Goal: Transaction & Acquisition: Purchase product/service

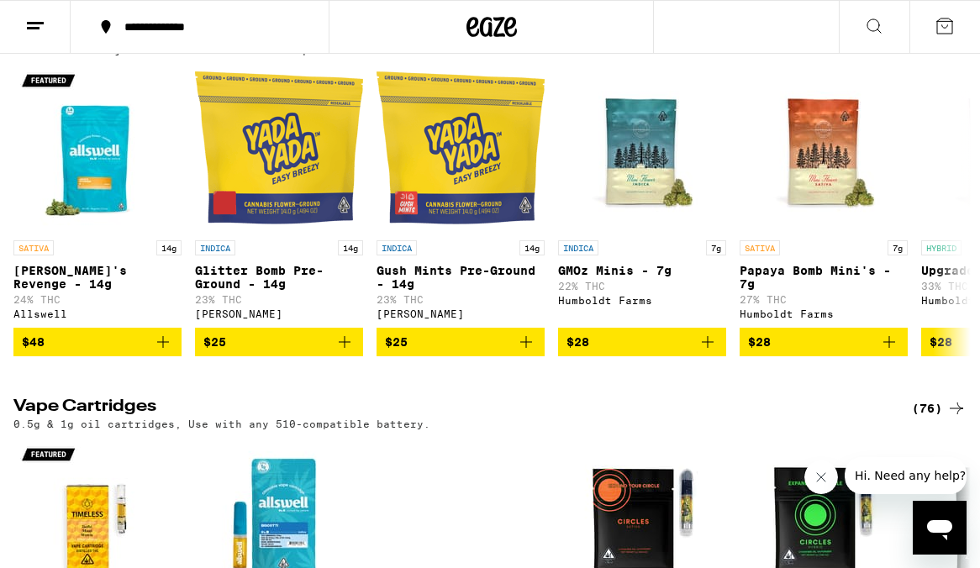
scroll to position [2144, 0]
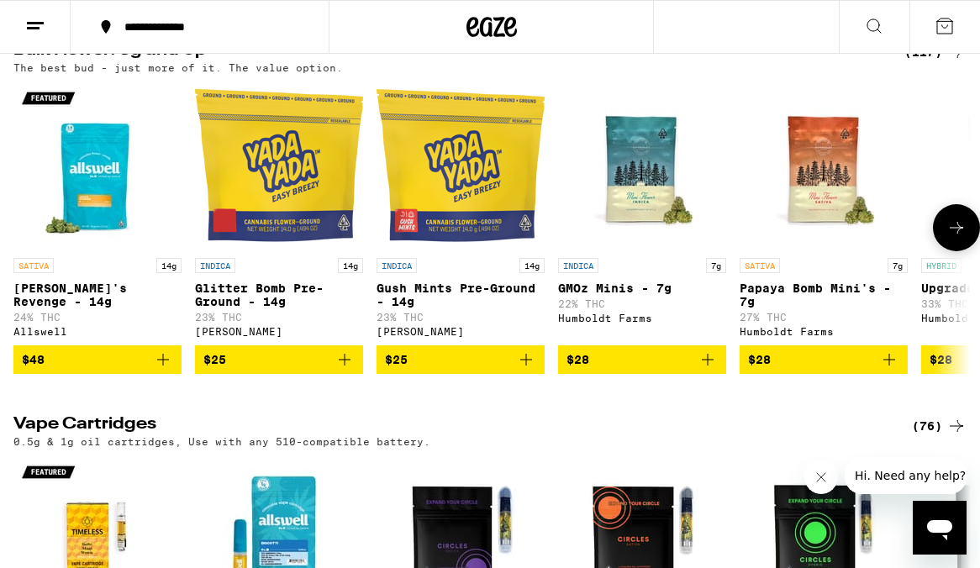
click at [884, 370] on icon "Add to bag" at bounding box center [889, 360] width 20 height 20
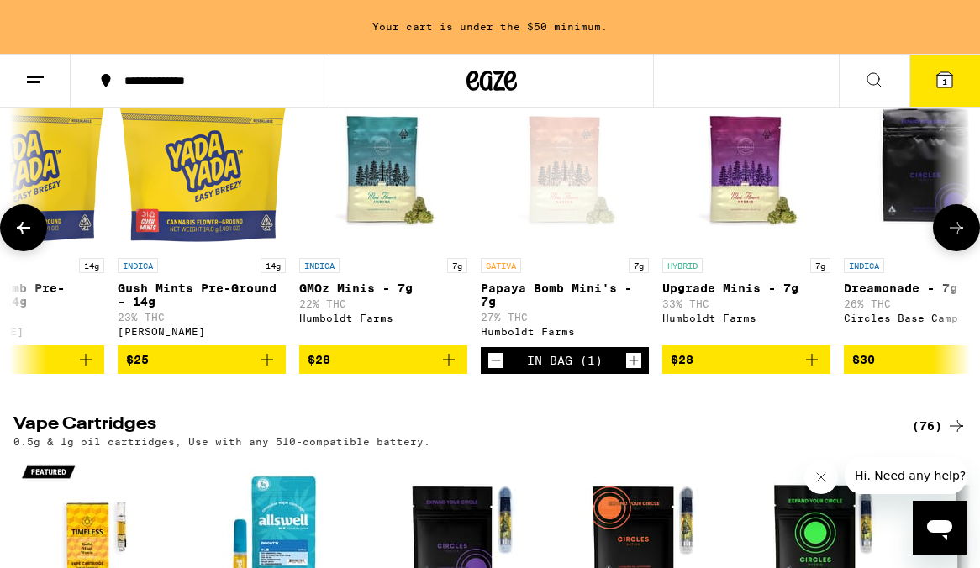
scroll to position [0, 263]
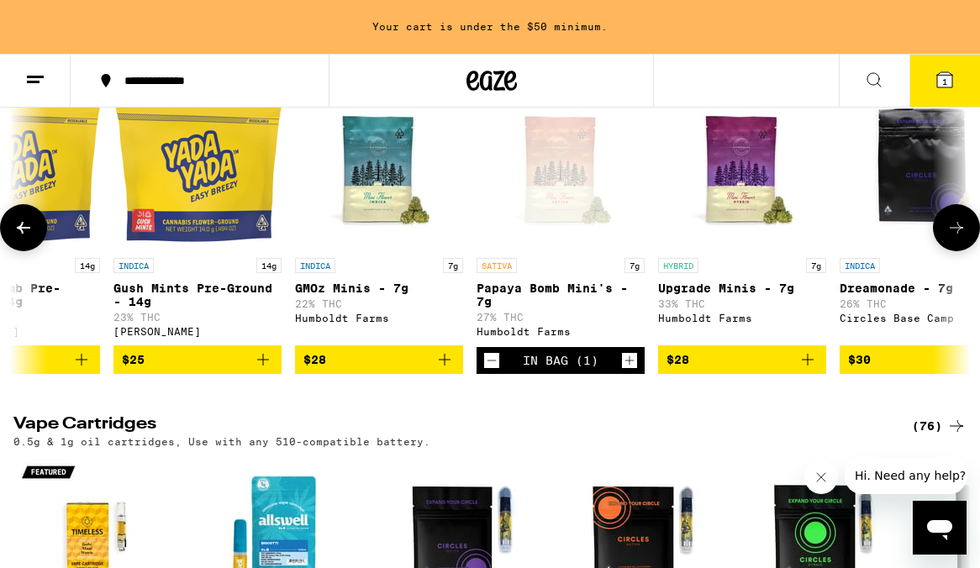
click at [809, 370] on icon "Add to bag" at bounding box center [808, 360] width 20 height 20
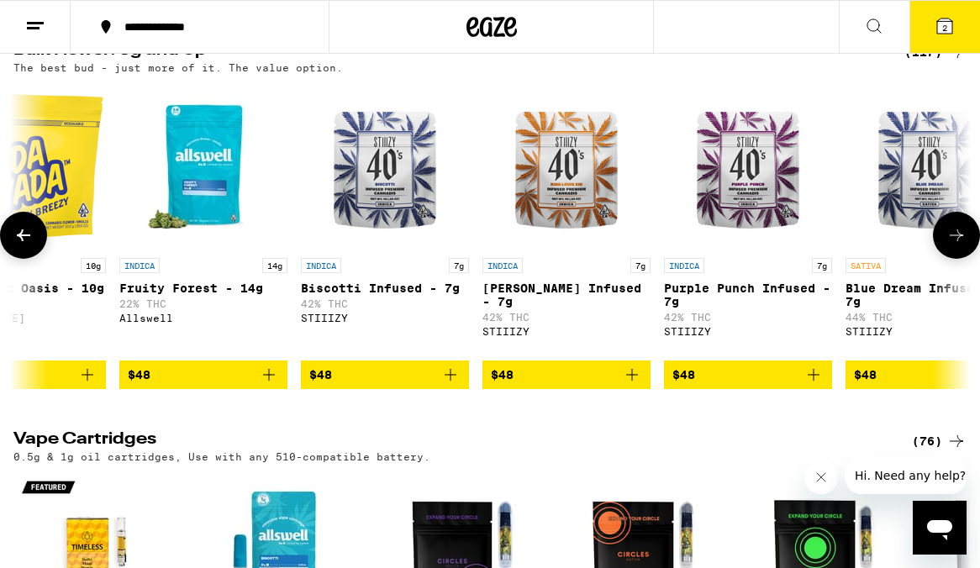
scroll to position [0, 6266]
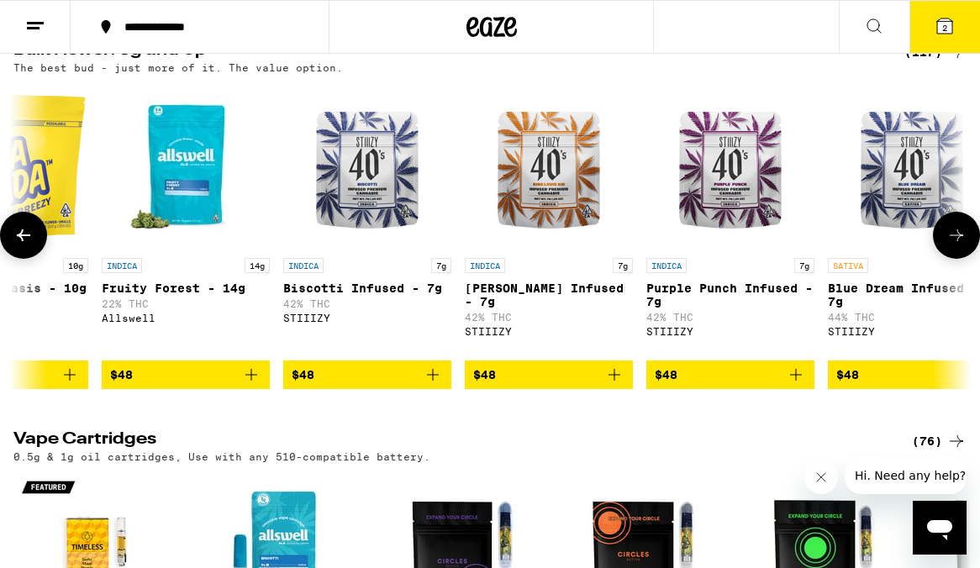
click at [612, 385] on icon "Add to bag" at bounding box center [614, 375] width 20 height 20
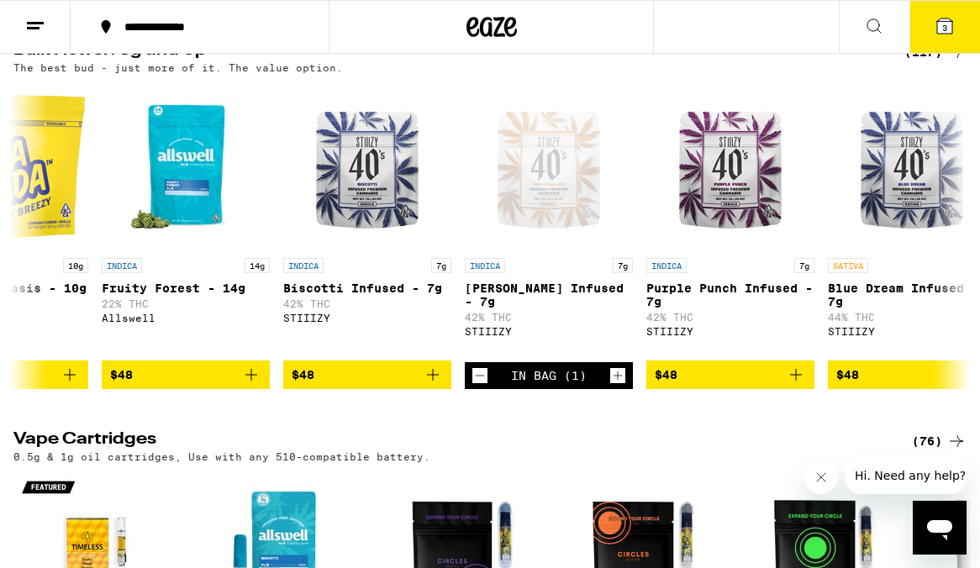
click at [932, 33] on button "3" at bounding box center [944, 27] width 71 height 52
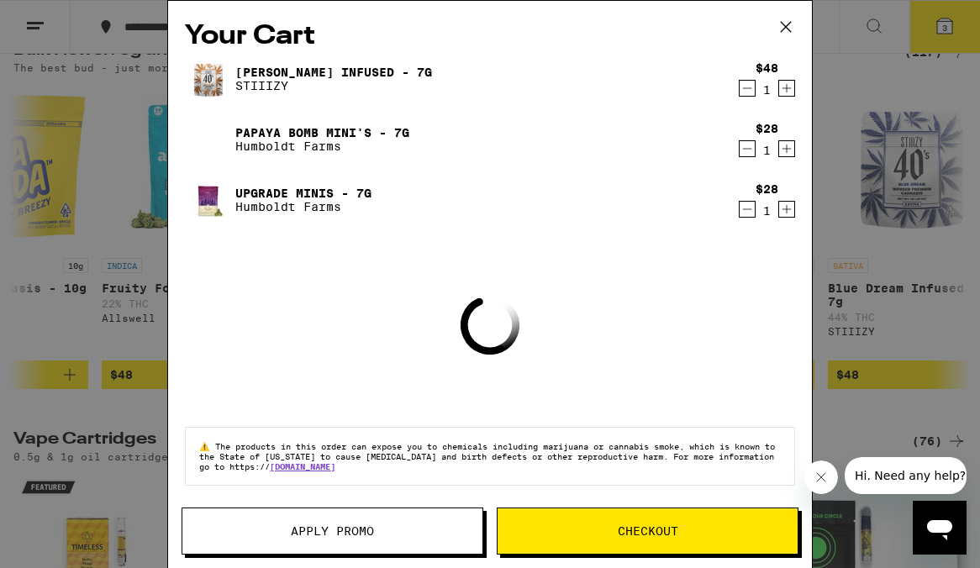
scroll to position [0, 6266]
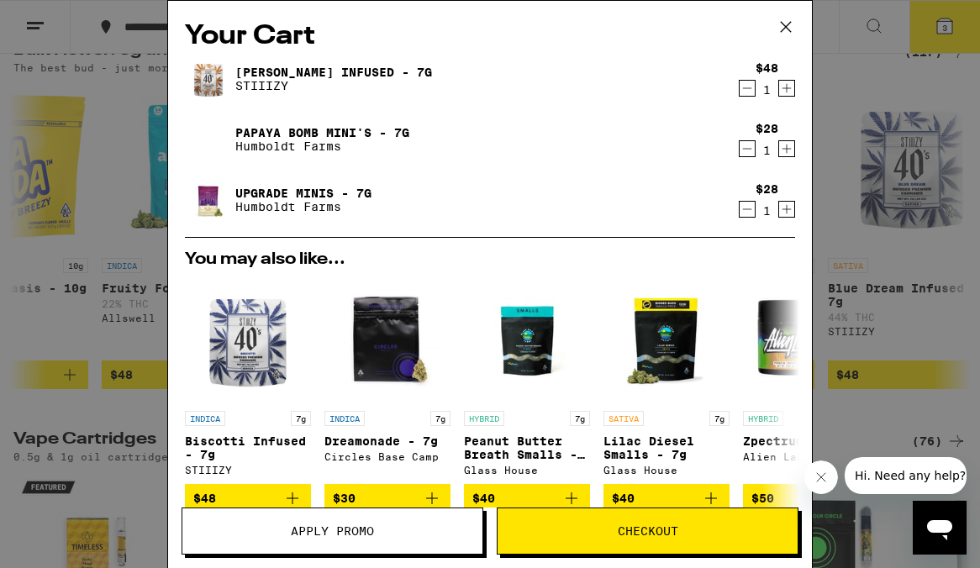
click at [334, 76] on link "[PERSON_NAME] Infused - 7g" at bounding box center [333, 72] width 197 height 13
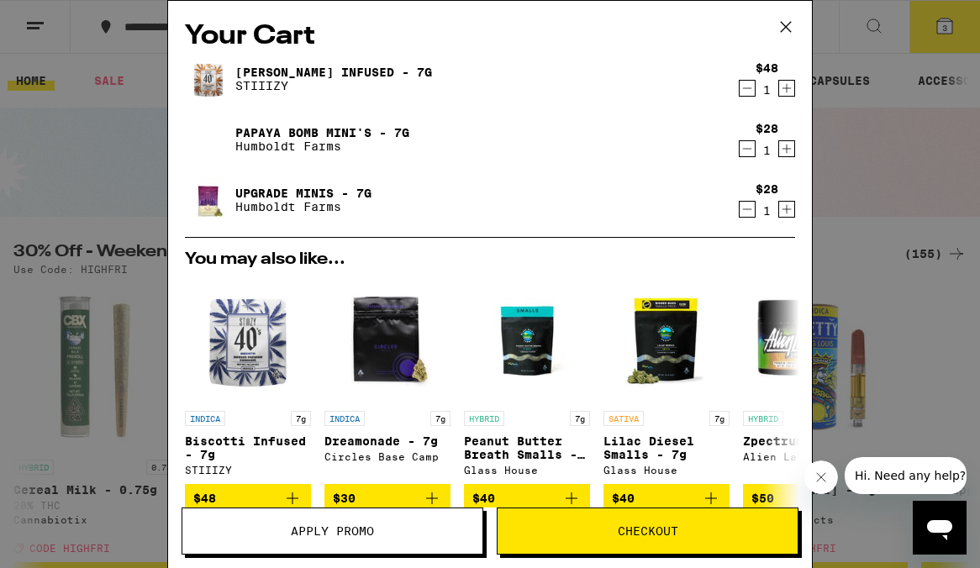
scroll to position [2144, 0]
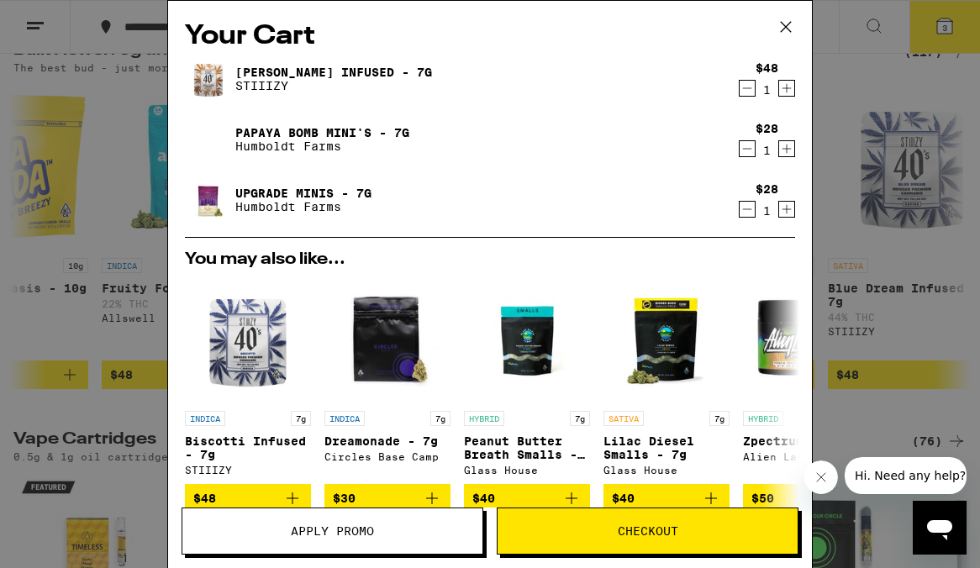
click at [325, 135] on link "Papaya Bomb Mini's - 7g" at bounding box center [322, 132] width 174 height 13
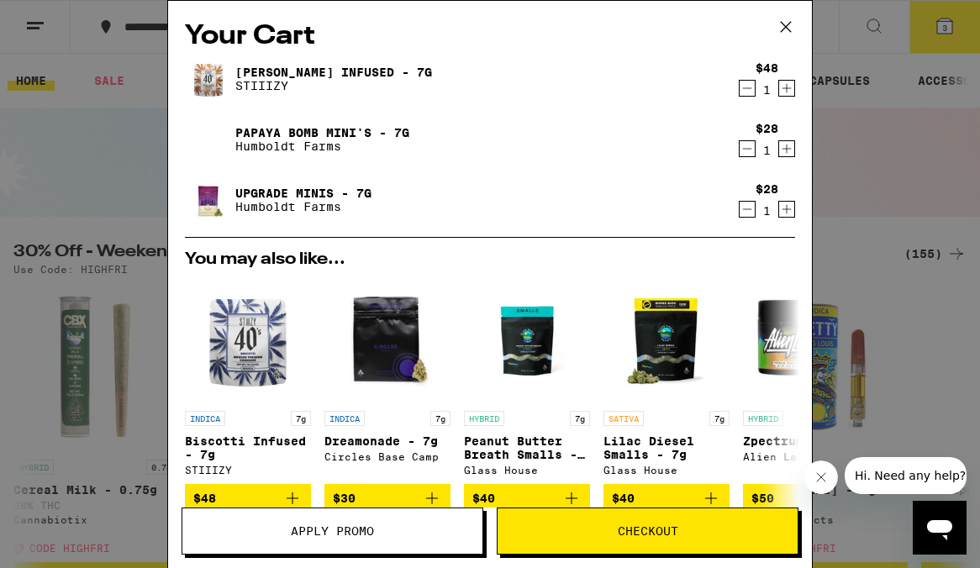
scroll to position [2144, 0]
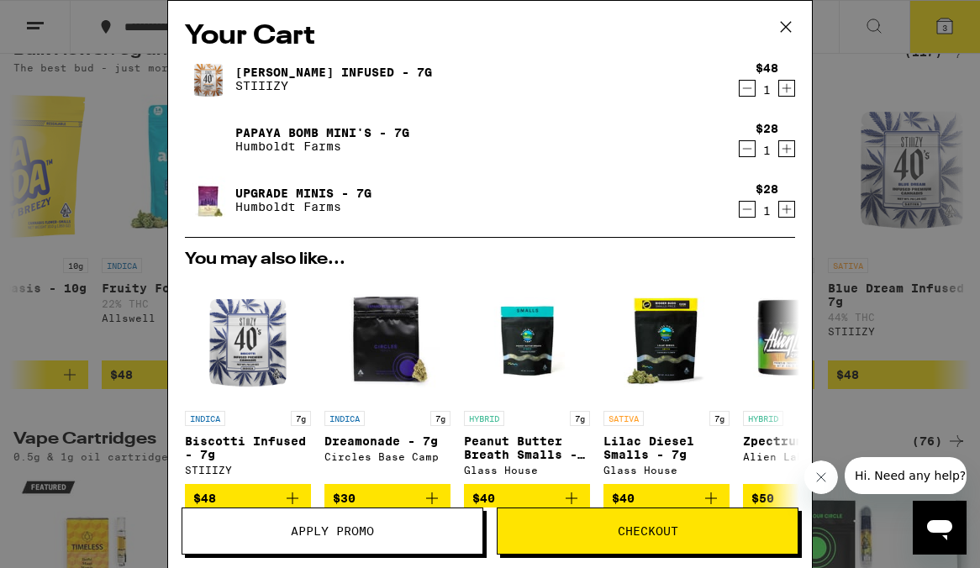
click at [278, 191] on link "Upgrade Minis - 7g" at bounding box center [303, 193] width 136 height 13
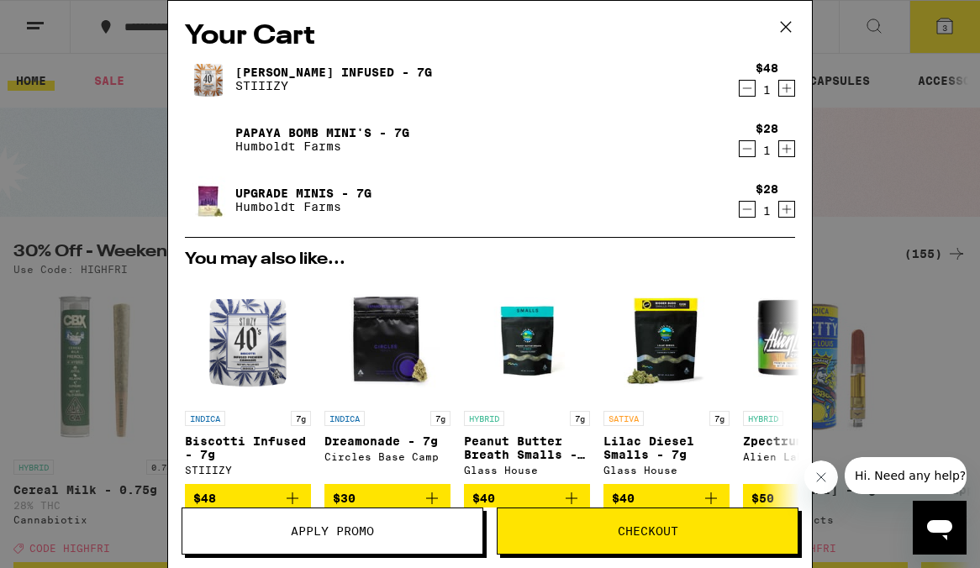
scroll to position [2144, 0]
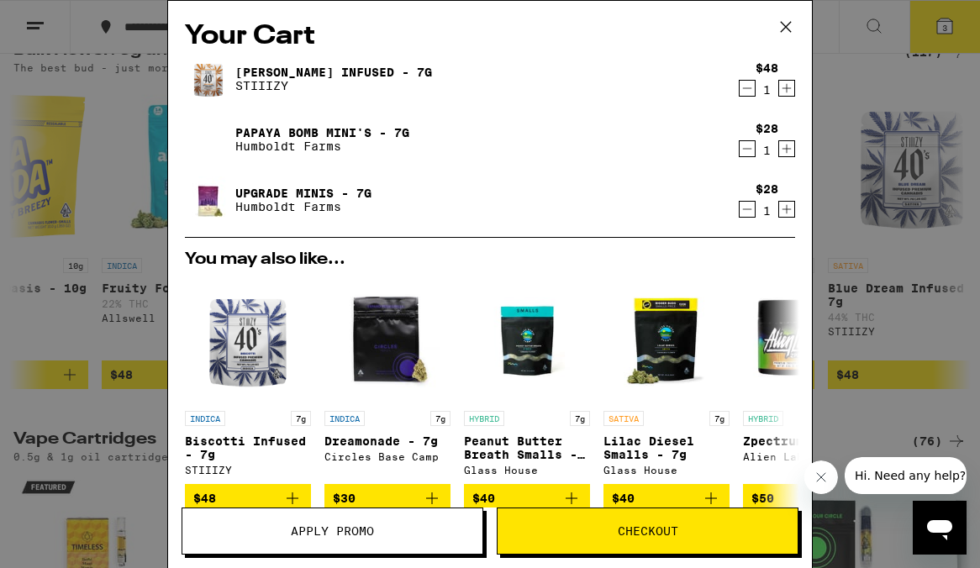
click at [305, 136] on link "Papaya Bomb Mini's - 7g" at bounding box center [322, 132] width 174 height 13
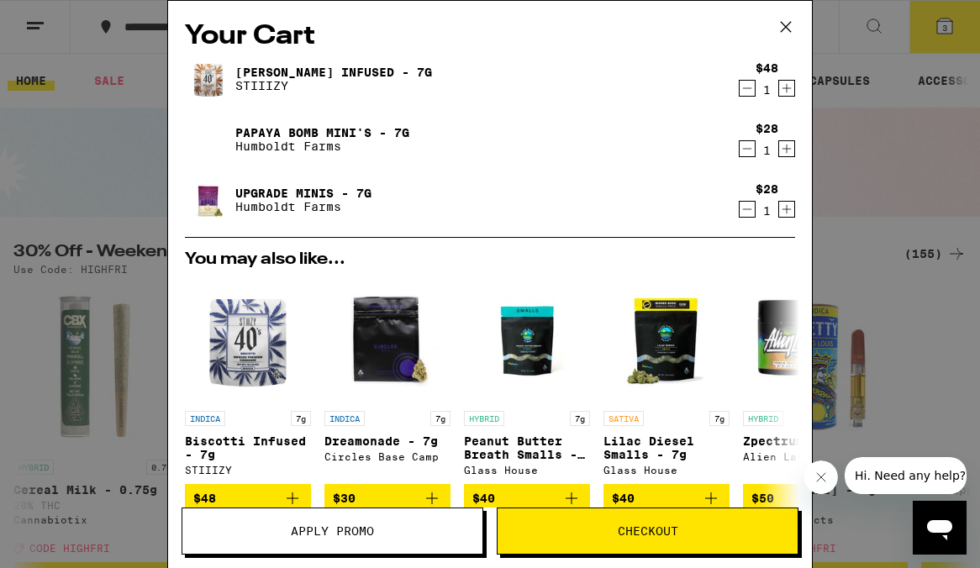
scroll to position [2144, 0]
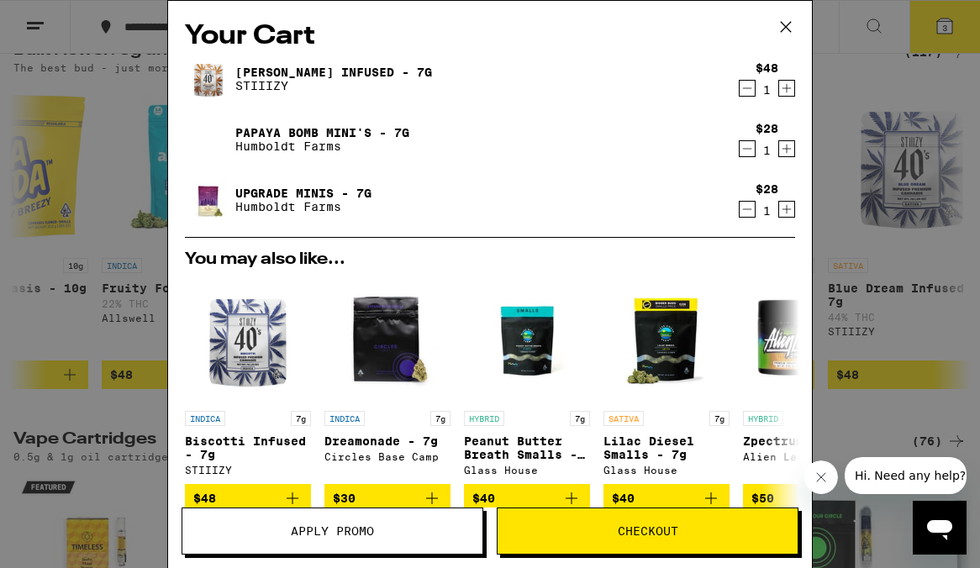
click at [320, 189] on link "Upgrade Minis - 7g" at bounding box center [303, 193] width 136 height 13
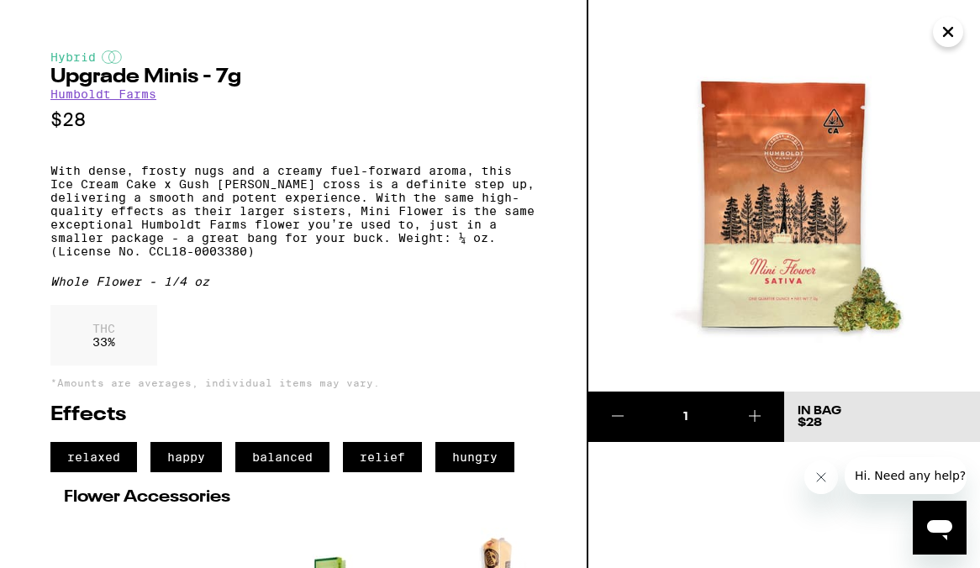
scroll to position [2144, 0]
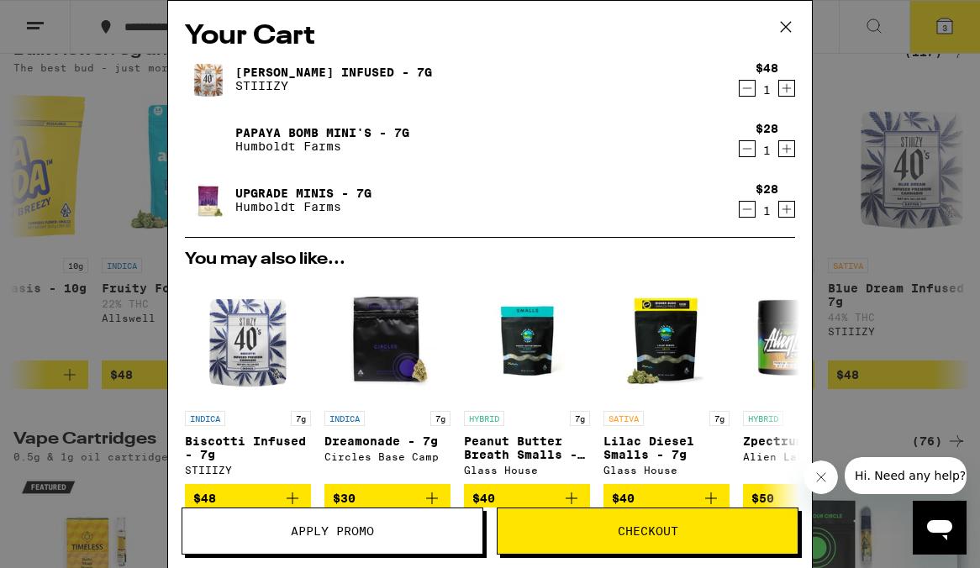
click at [289, 193] on link "Upgrade Minis - 7g" at bounding box center [303, 193] width 136 height 13
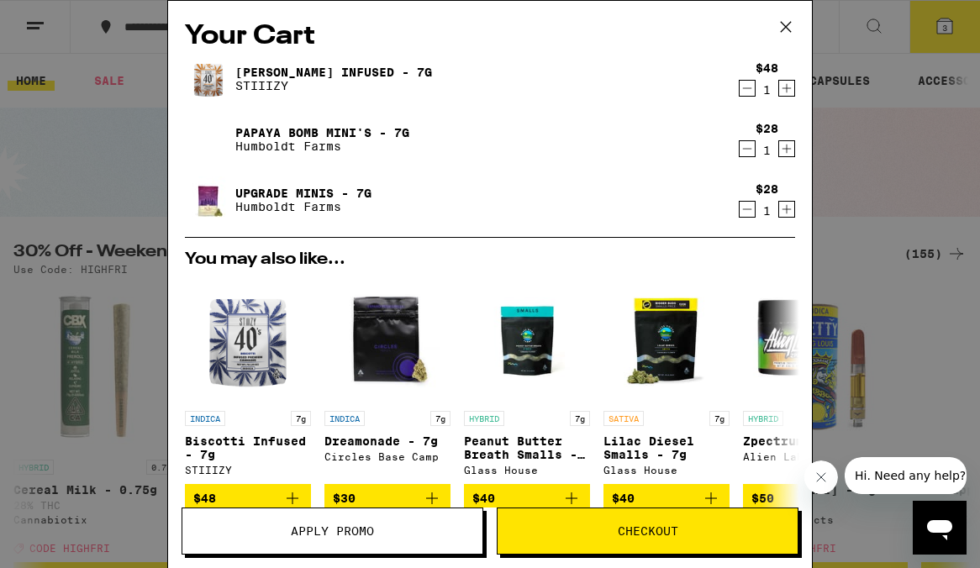
scroll to position [2144, 0]
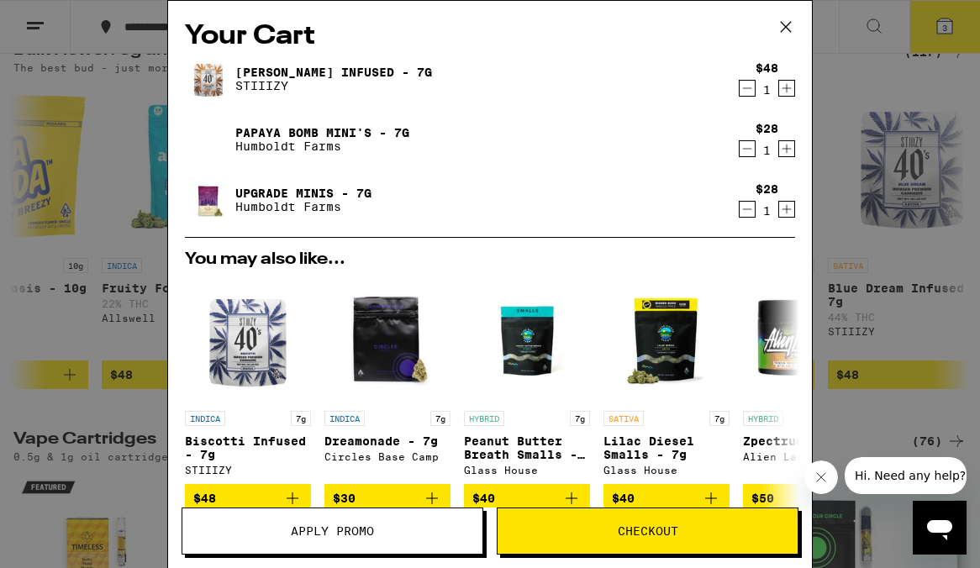
click at [287, 129] on link "Papaya Bomb Mini's - 7g" at bounding box center [322, 132] width 174 height 13
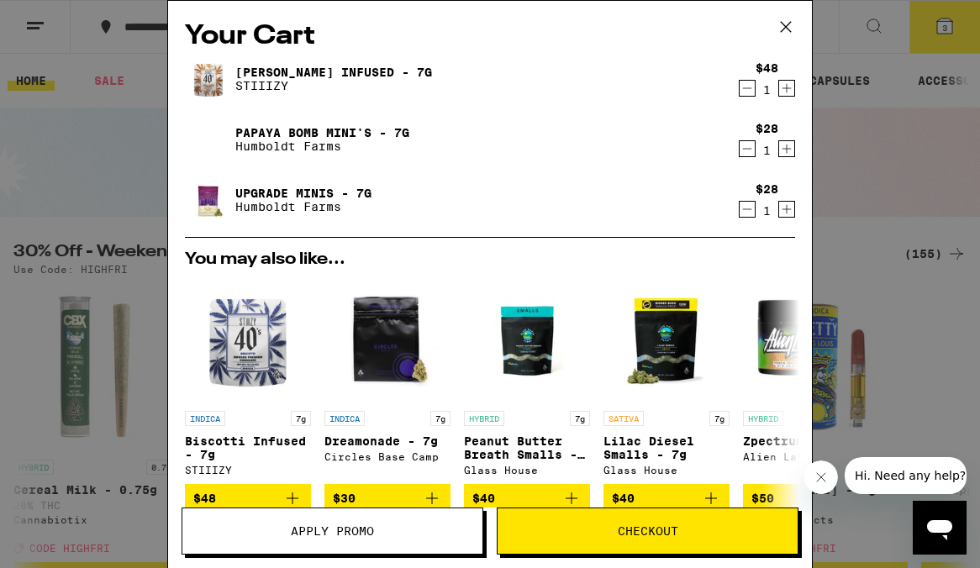
scroll to position [2144, 0]
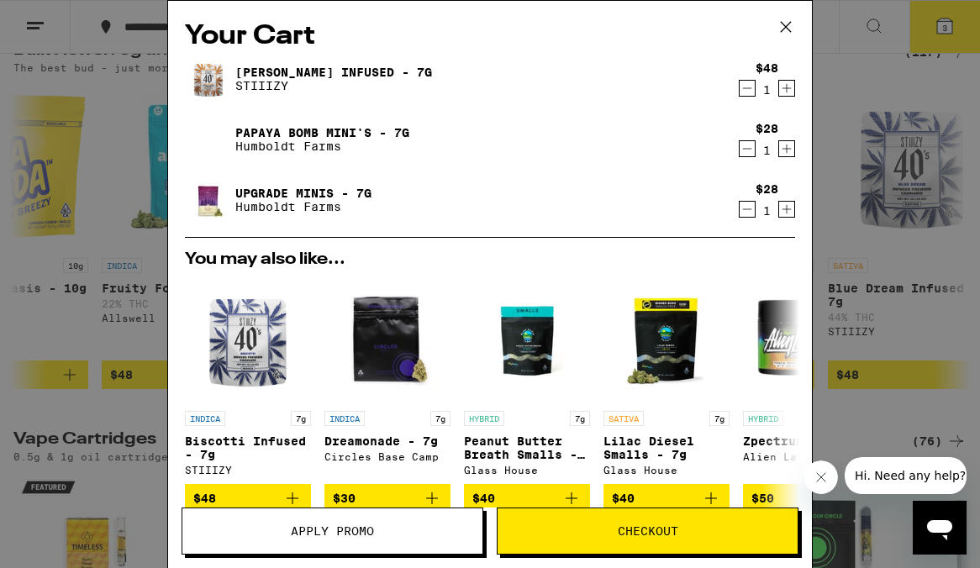
click at [335, 66] on link "[PERSON_NAME] Infused - 7g" at bounding box center [333, 72] width 197 height 13
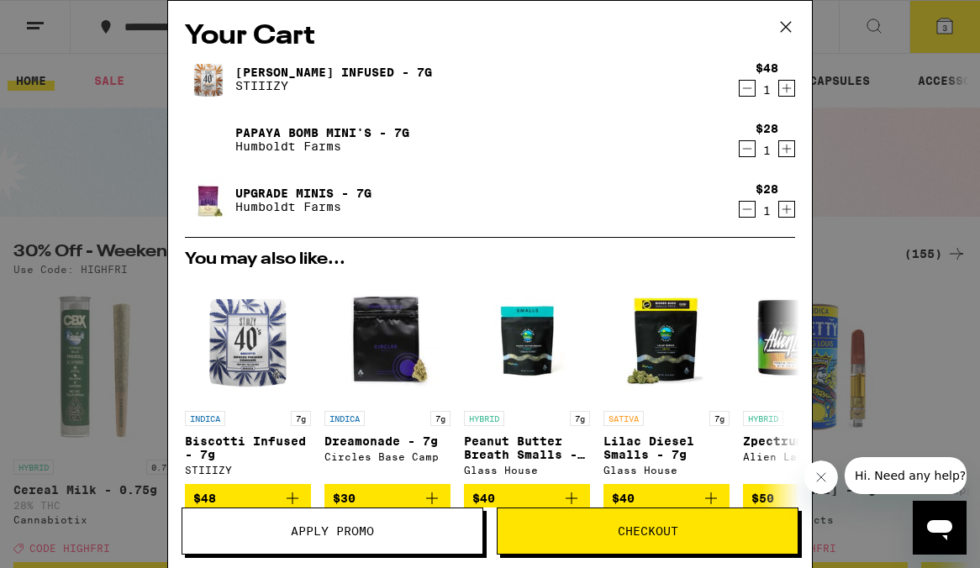
scroll to position [2144, 0]
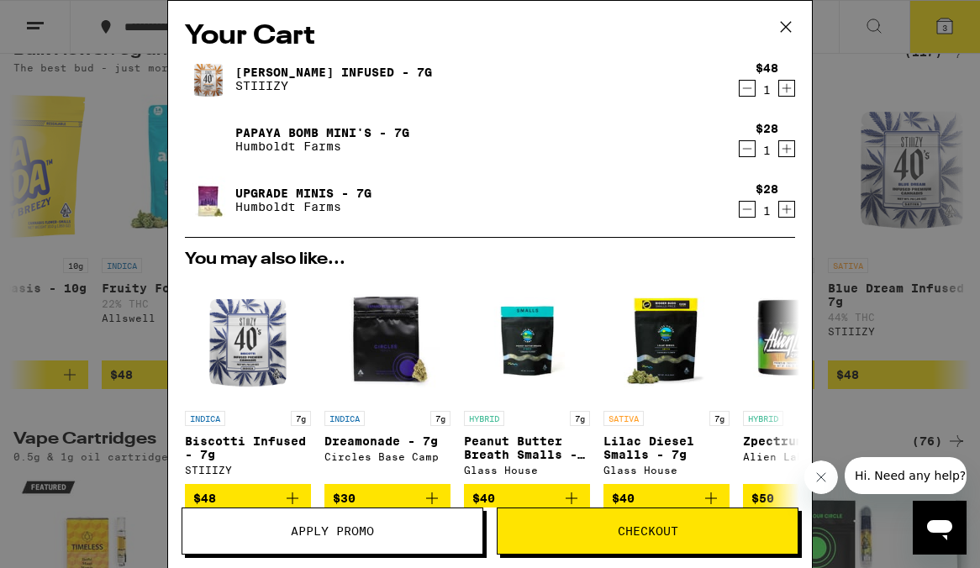
click at [366, 73] on link "[PERSON_NAME] Infused - 7g" at bounding box center [333, 72] width 197 height 13
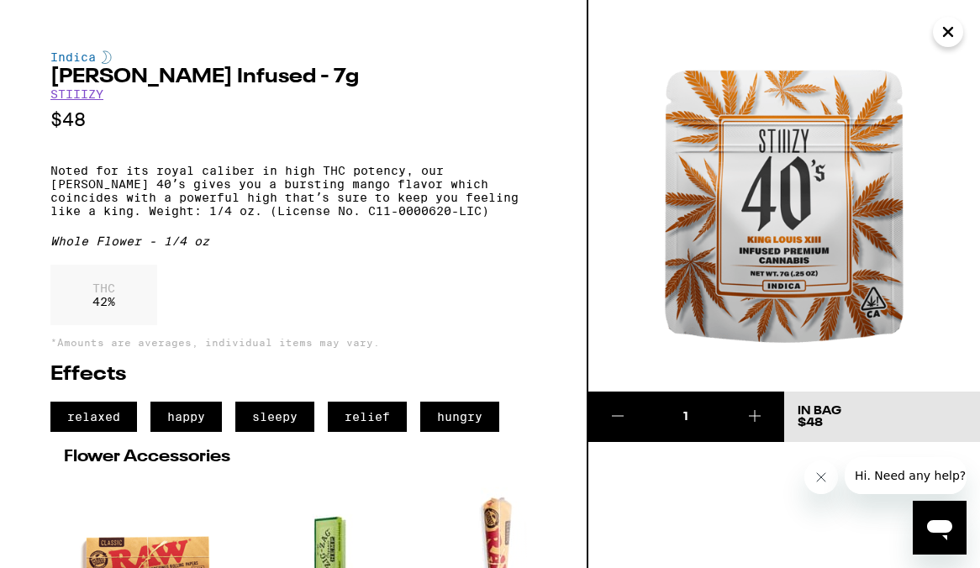
scroll to position [2144, 0]
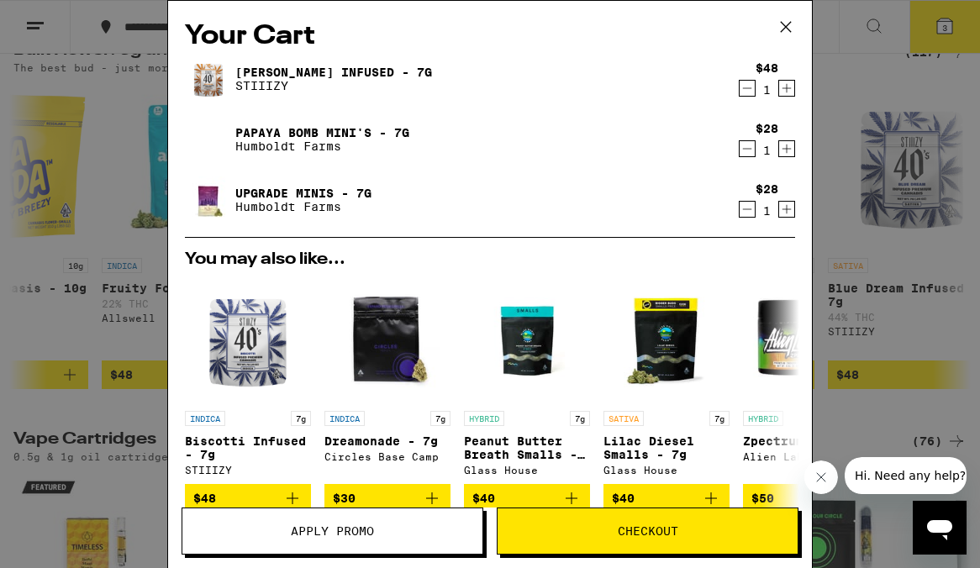
click at [283, 191] on link "Upgrade Minis - 7g" at bounding box center [303, 193] width 136 height 13
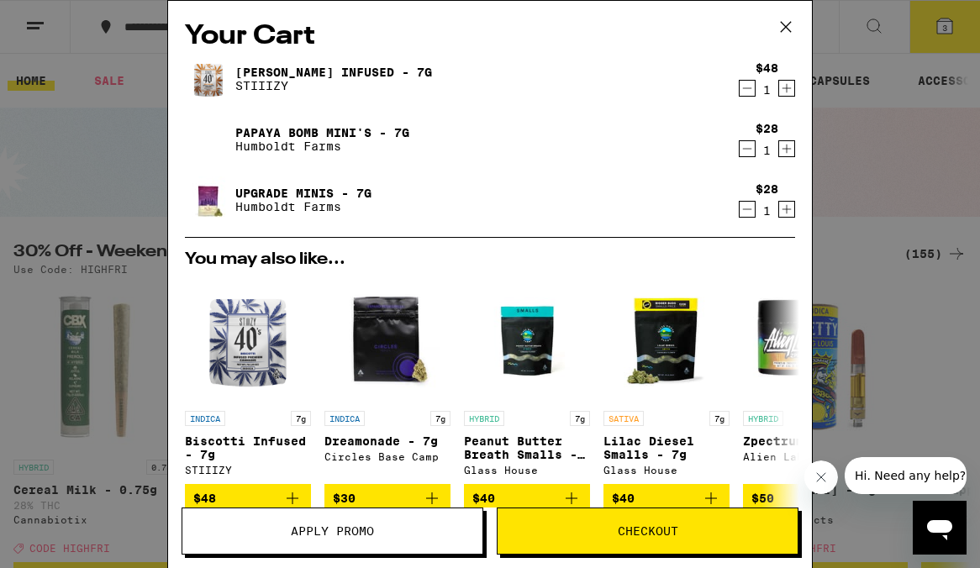
scroll to position [2144, 0]
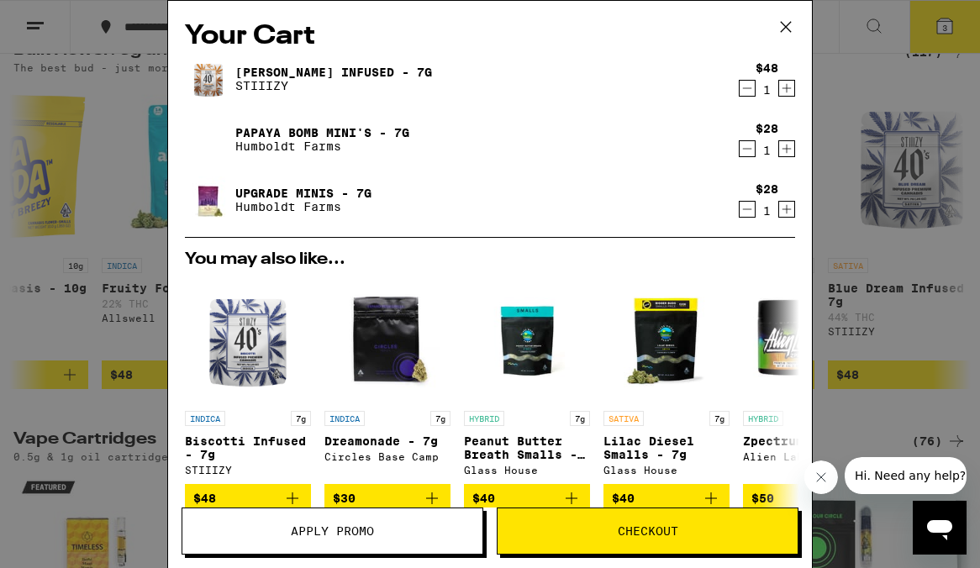
click at [345, 127] on link "Papaya Bomb Mini's - 7g" at bounding box center [322, 132] width 174 height 13
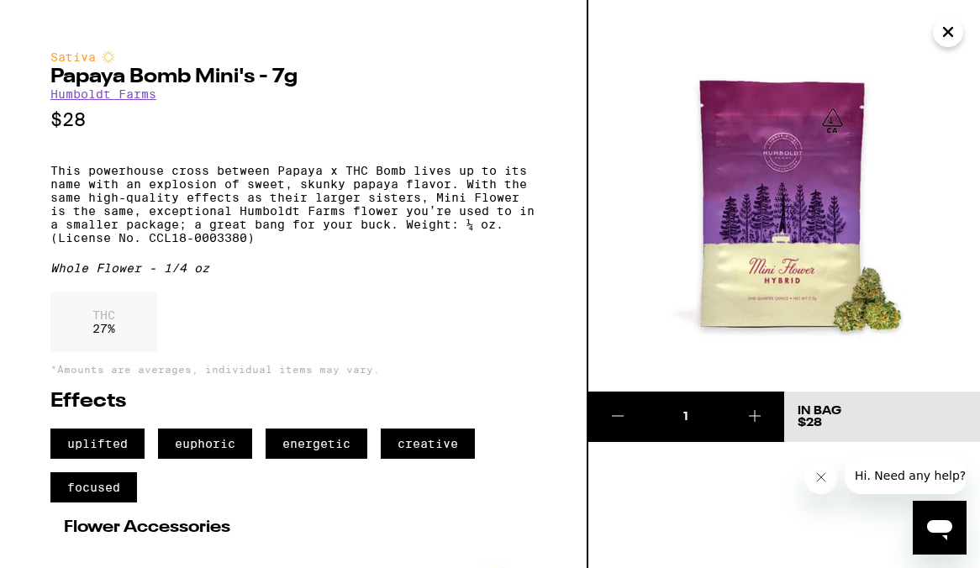
scroll to position [2144, 0]
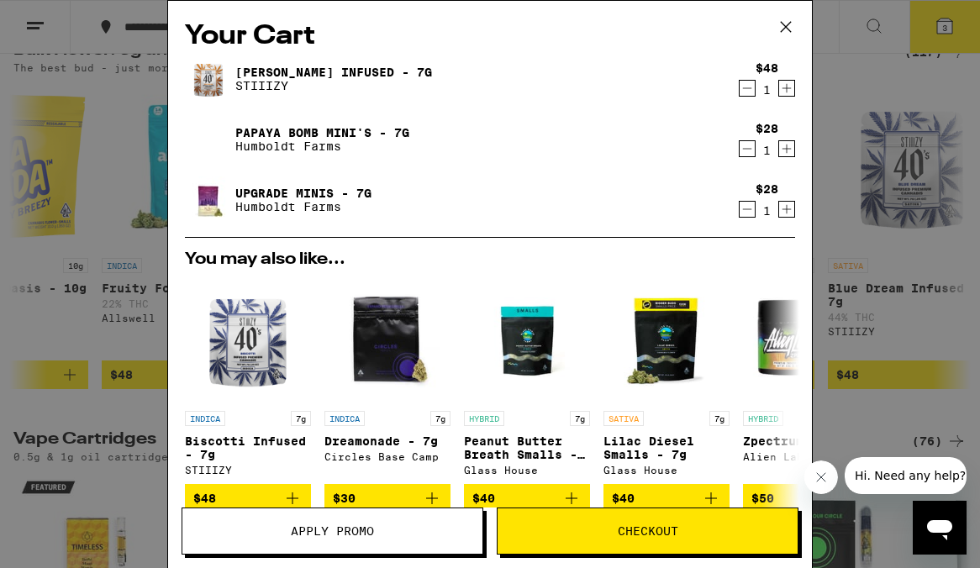
click at [305, 187] on link "Upgrade Minis - 7g" at bounding box center [303, 193] width 136 height 13
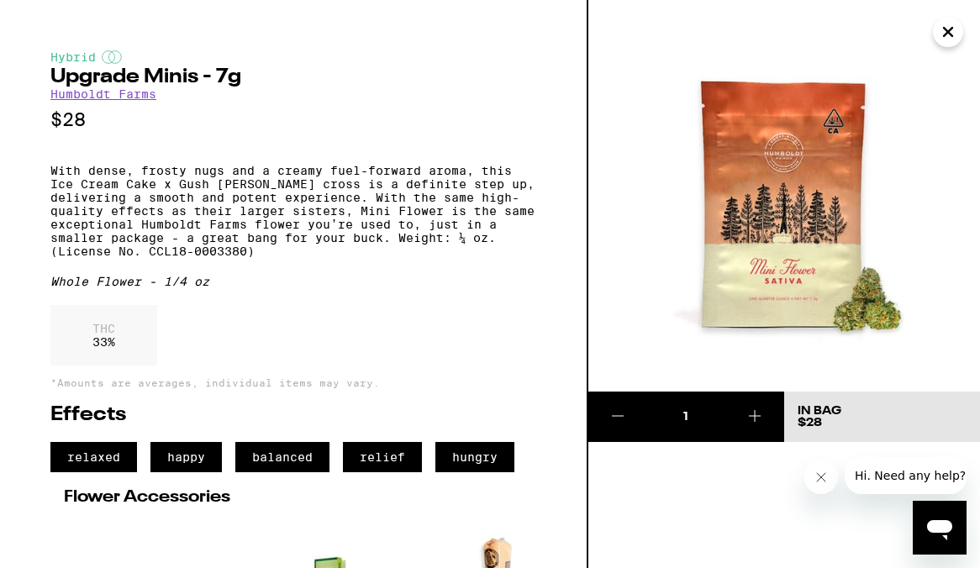
scroll to position [2144, 0]
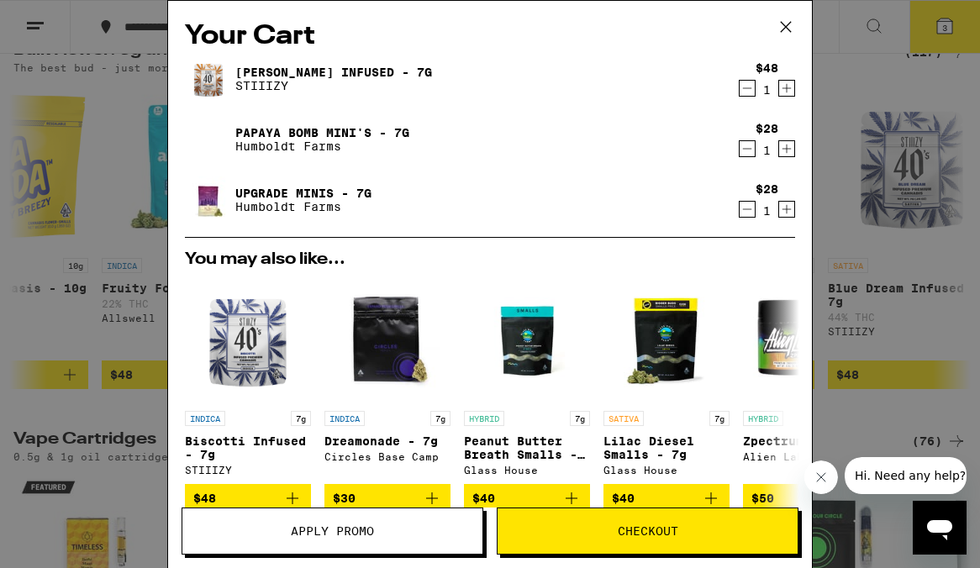
click at [366, 71] on link "[PERSON_NAME] Infused - 7g" at bounding box center [333, 72] width 197 height 13
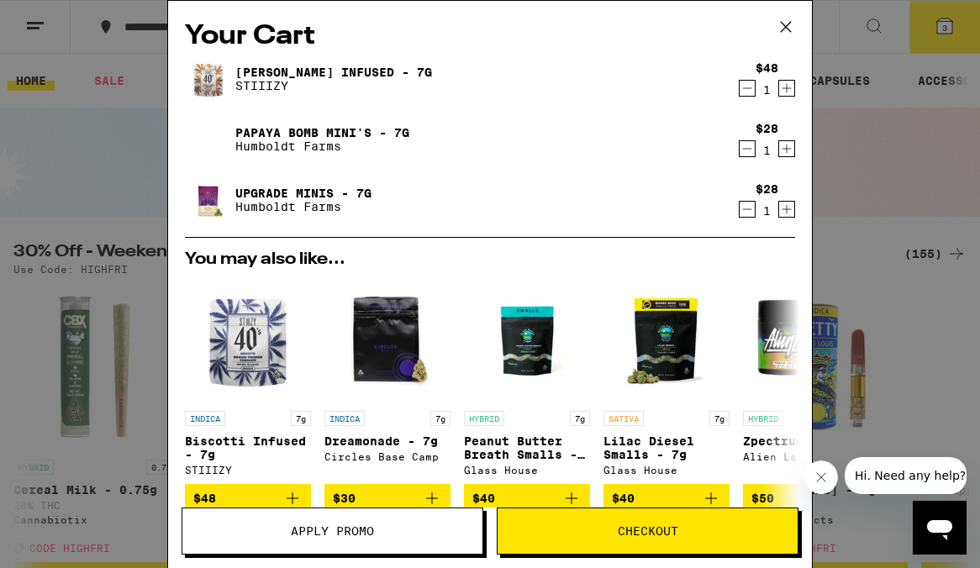
scroll to position [2144, 0]
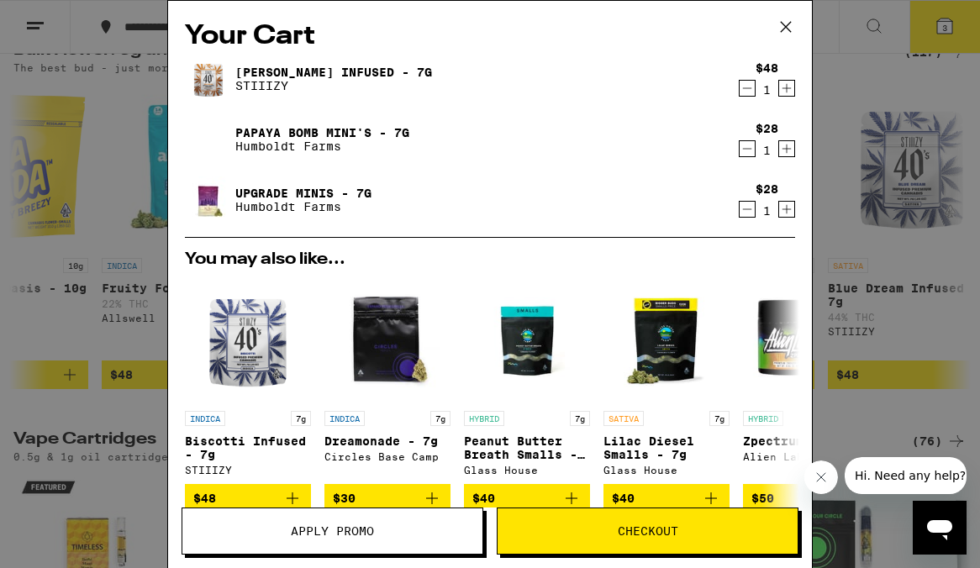
click at [306, 129] on link "Papaya Bomb Mini's - 7g" at bounding box center [322, 132] width 174 height 13
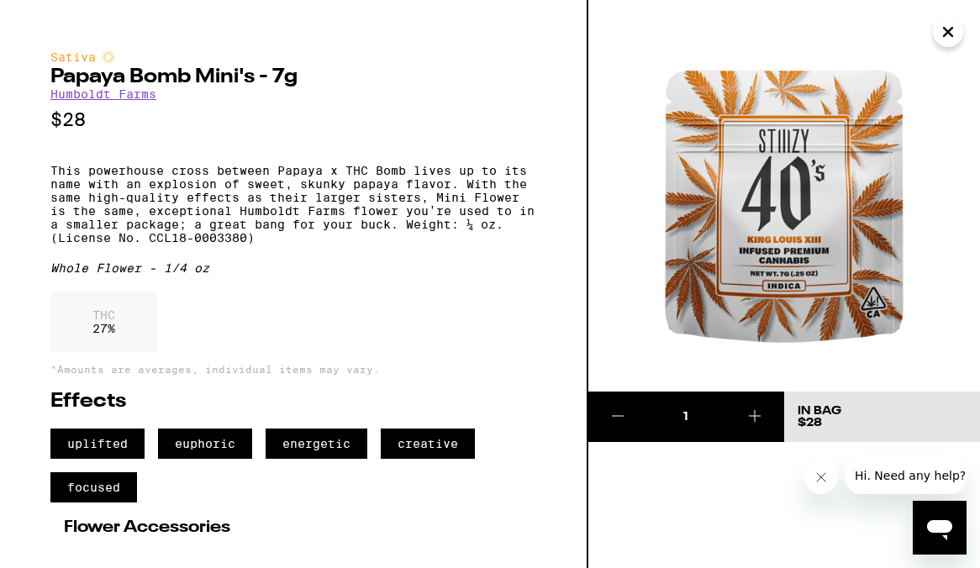
scroll to position [2144, 0]
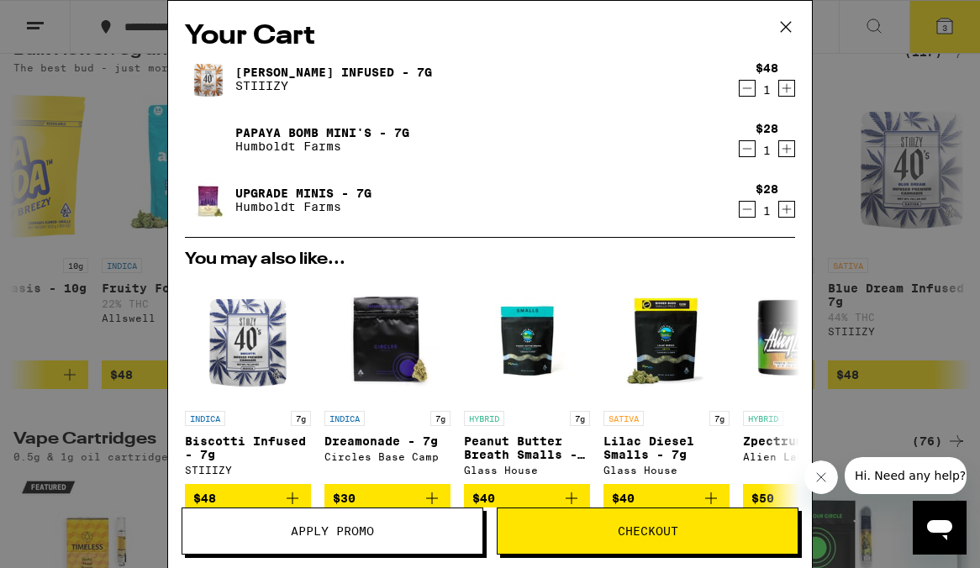
click at [298, 194] on link "Upgrade Minis - 7g" at bounding box center [303, 193] width 136 height 13
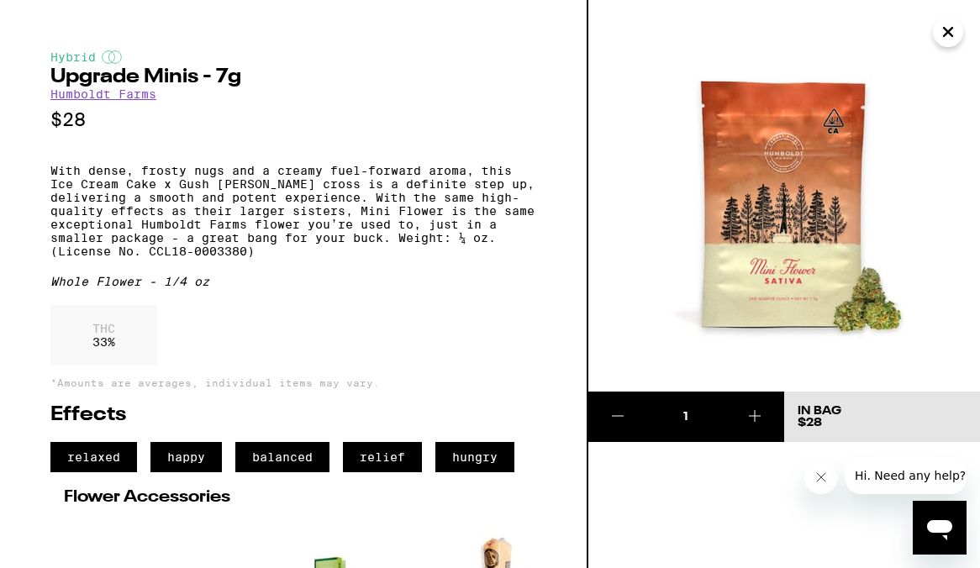
scroll to position [2144, 0]
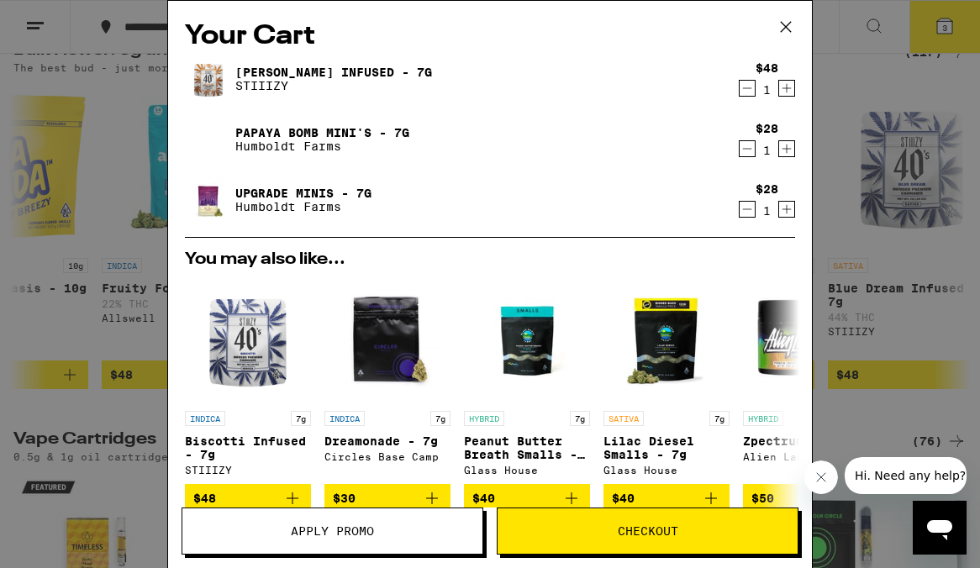
click at [318, 69] on link "[PERSON_NAME] Infused - 7g" at bounding box center [333, 72] width 197 height 13
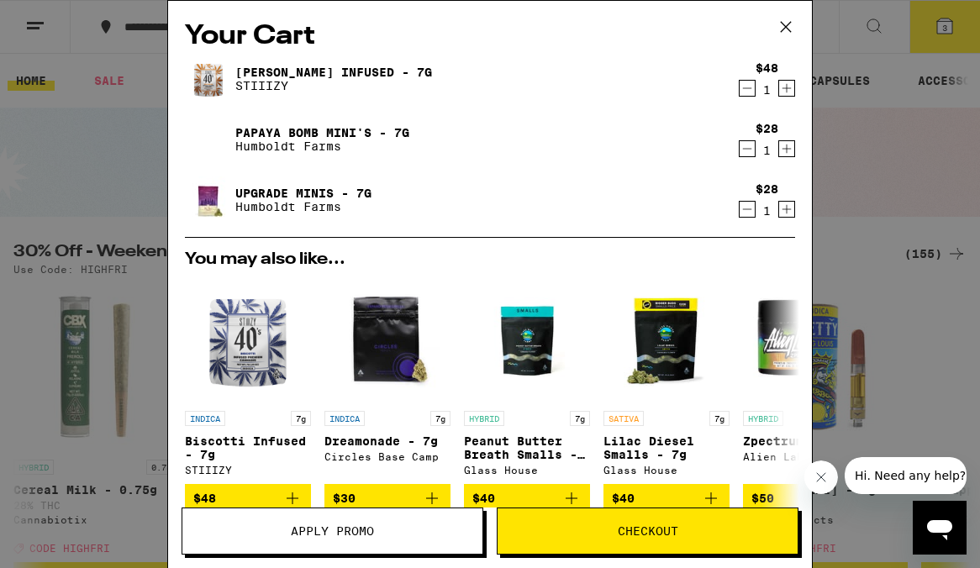
scroll to position [2144, 0]
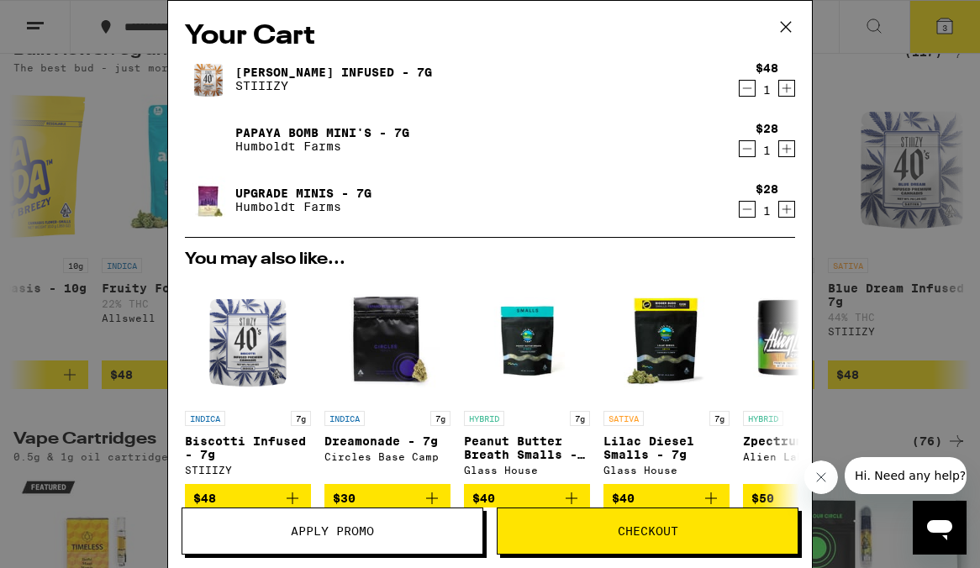
click at [314, 194] on link "Upgrade Minis - 7g" at bounding box center [303, 193] width 136 height 13
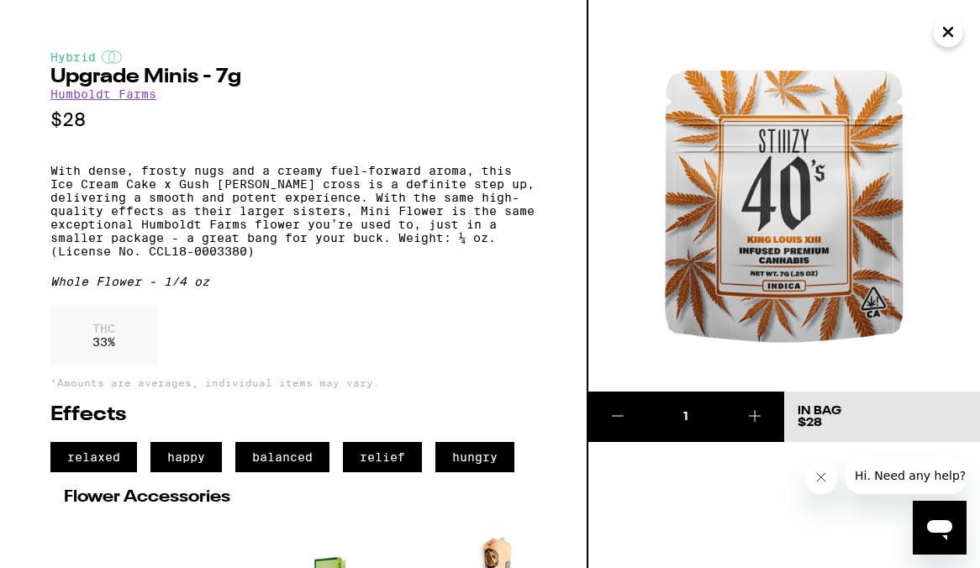
scroll to position [2144, 0]
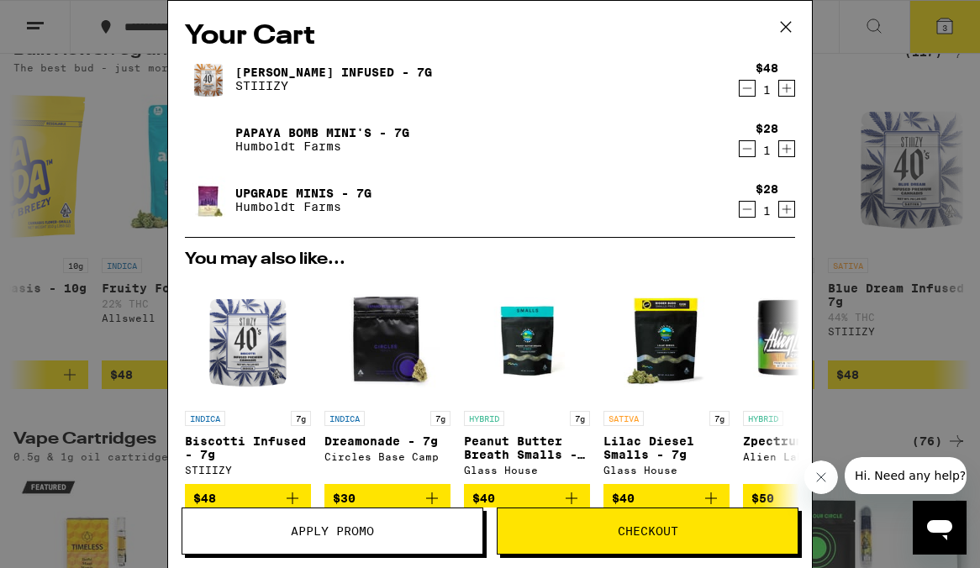
click at [304, 129] on link "Papaya Bomb Mini's - 7g" at bounding box center [322, 132] width 174 height 13
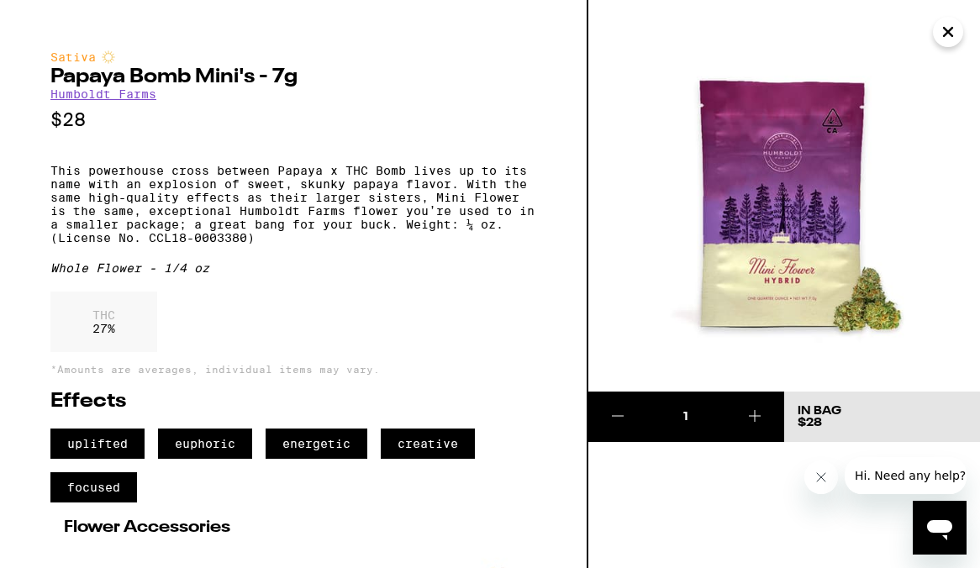
scroll to position [2144, 0]
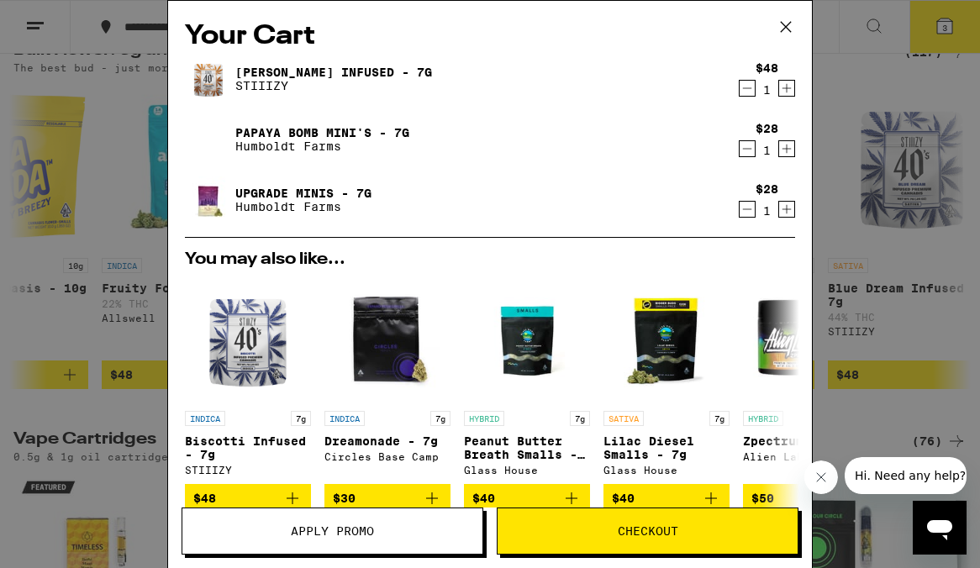
click at [343, 129] on link "Papaya Bomb Mini's - 7g" at bounding box center [322, 132] width 174 height 13
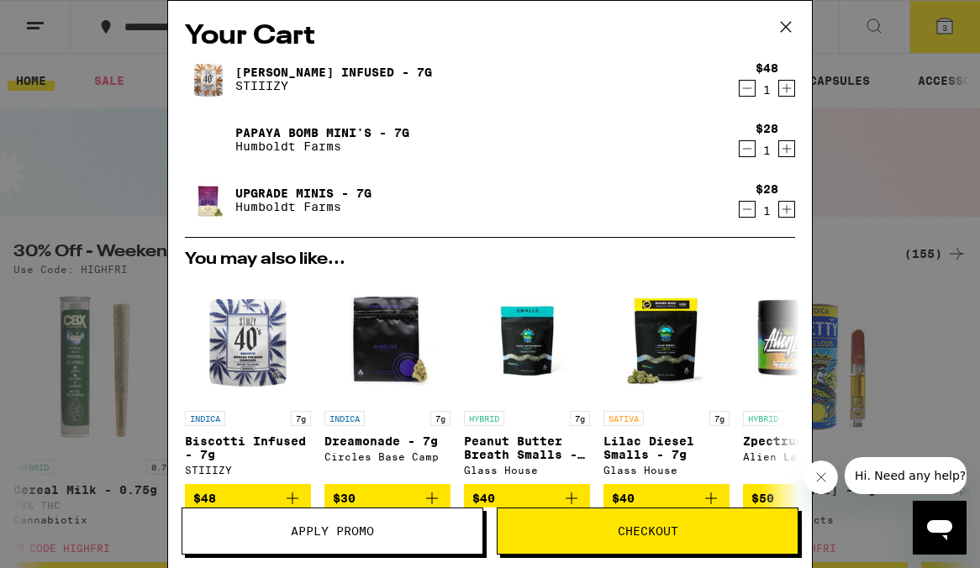
scroll to position [2144, 0]
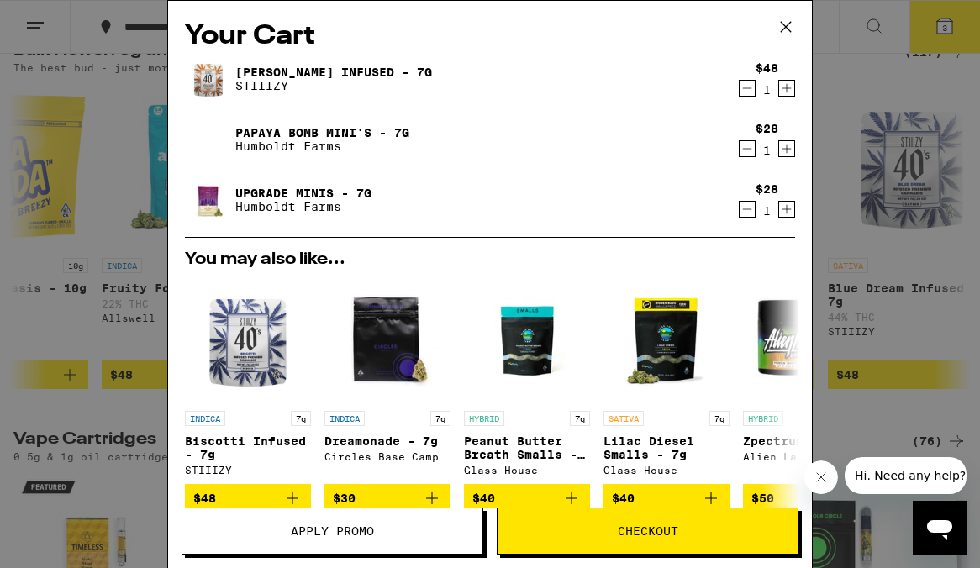
click at [304, 187] on link "Upgrade Minis - 7g" at bounding box center [303, 193] width 136 height 13
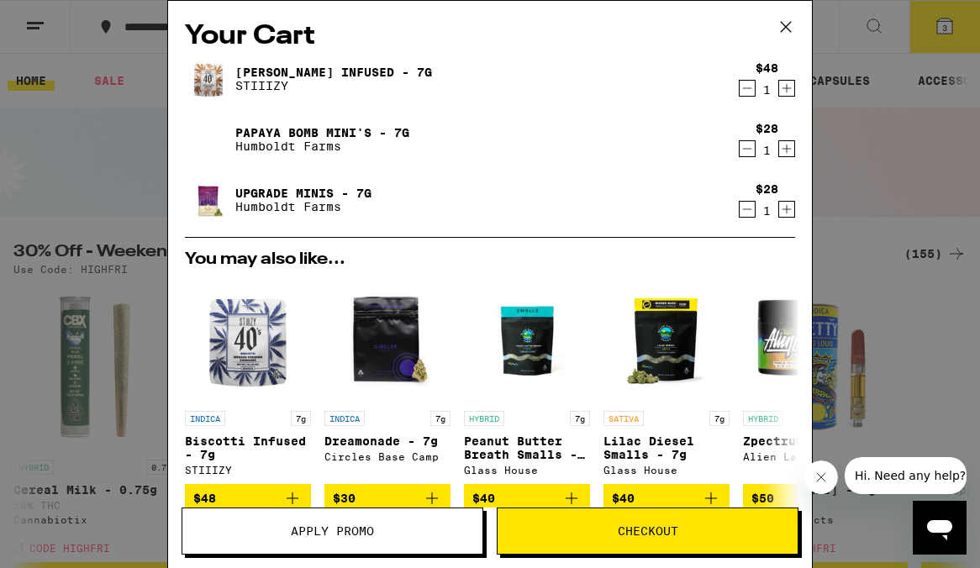
scroll to position [2144, 0]
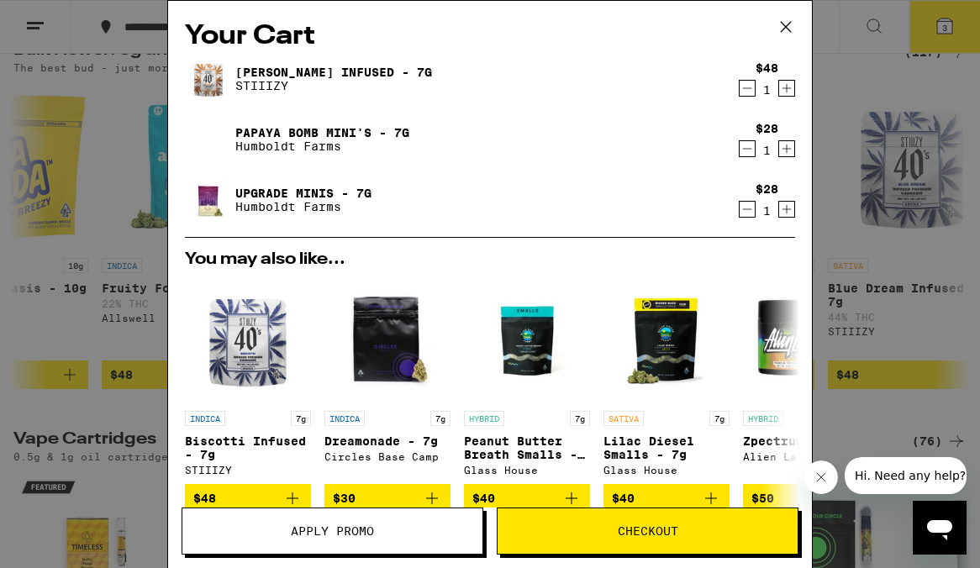
click at [319, 192] on link "Upgrade Minis - 7g" at bounding box center [303, 193] width 136 height 13
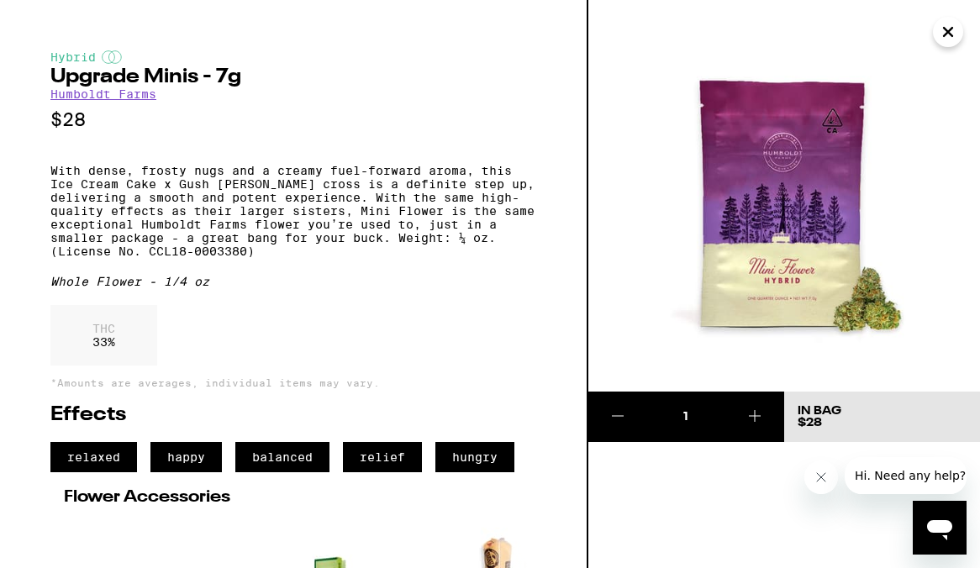
scroll to position [2144, 0]
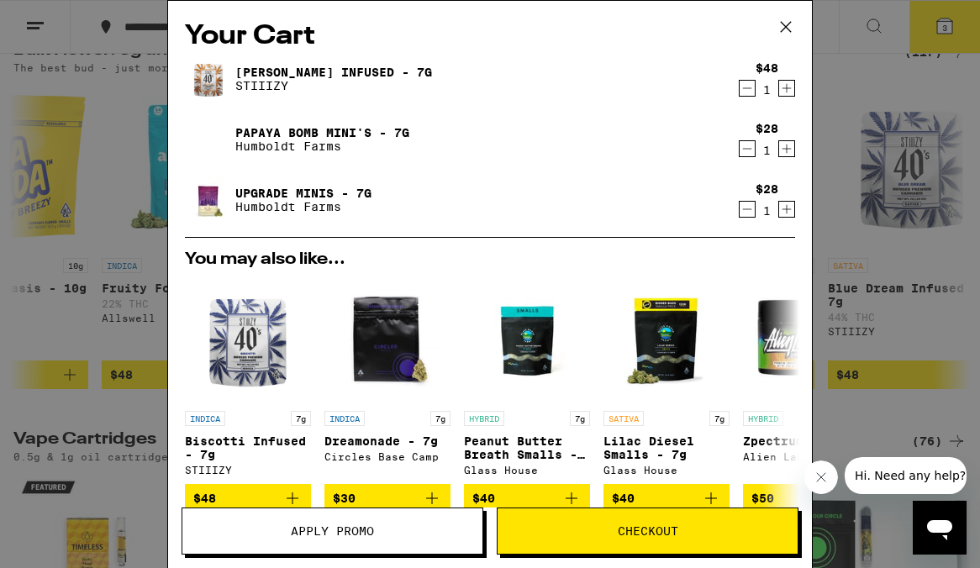
click at [296, 136] on link "Papaya Bomb Mini's - 7g" at bounding box center [322, 132] width 174 height 13
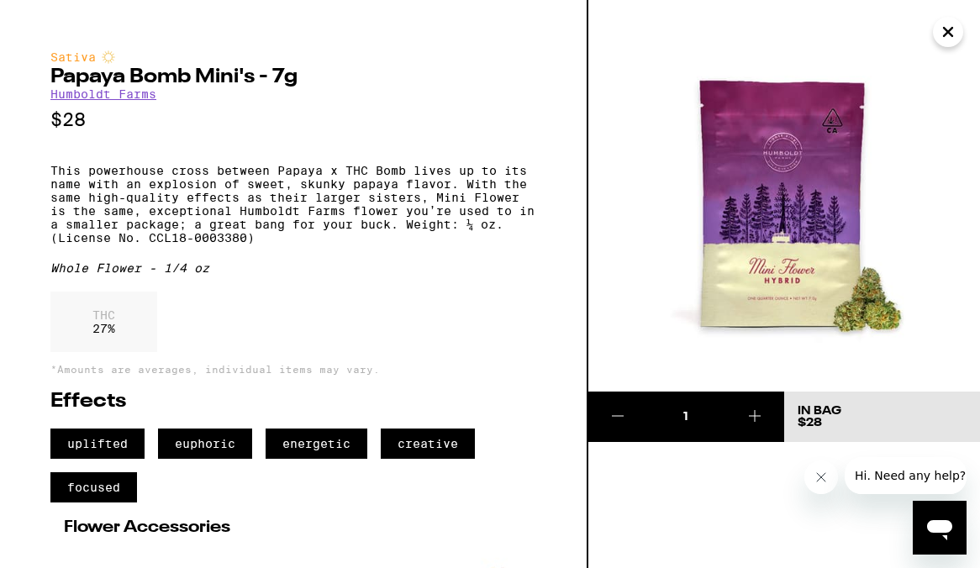
scroll to position [2144, 0]
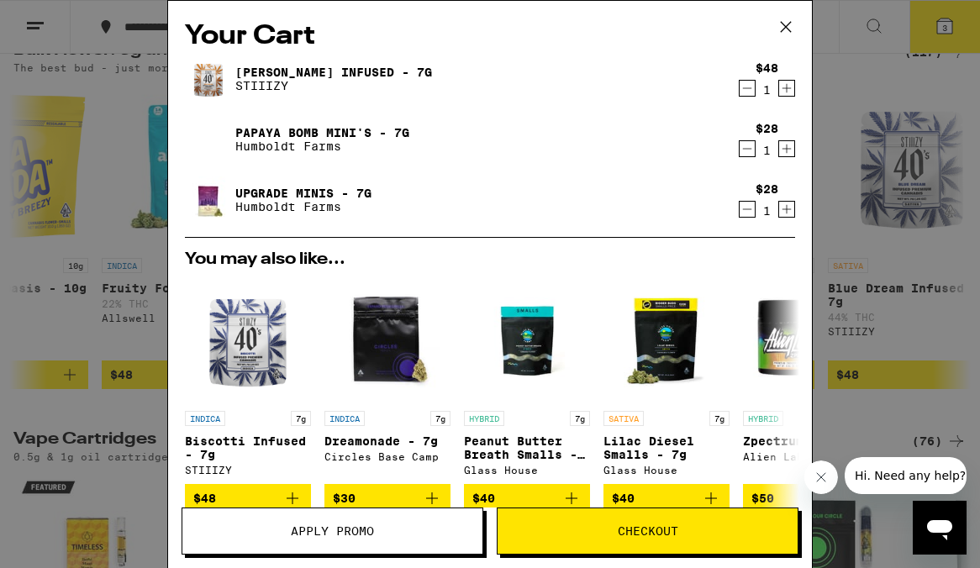
click at [322, 71] on link "[PERSON_NAME] Infused - 7g" at bounding box center [333, 72] width 197 height 13
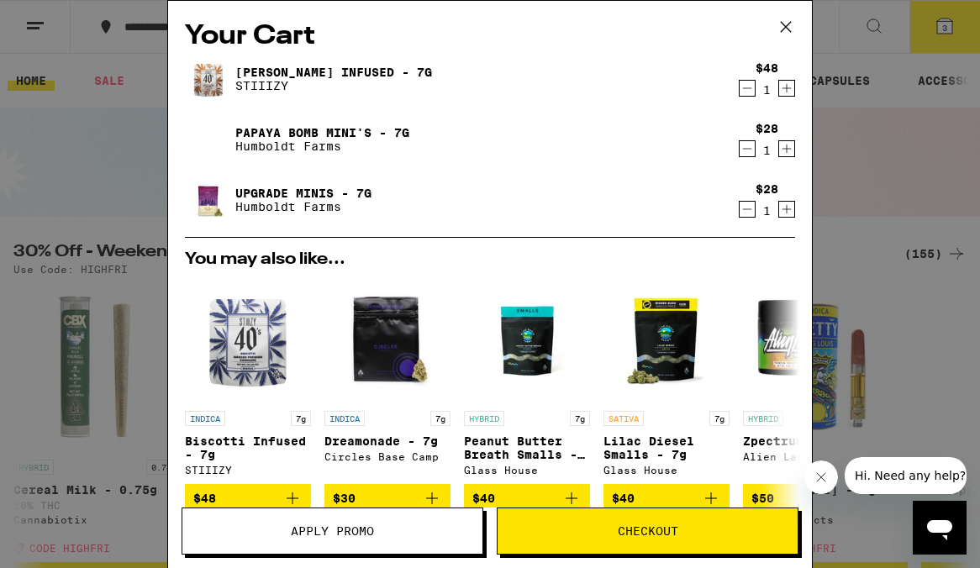
scroll to position [2144, 0]
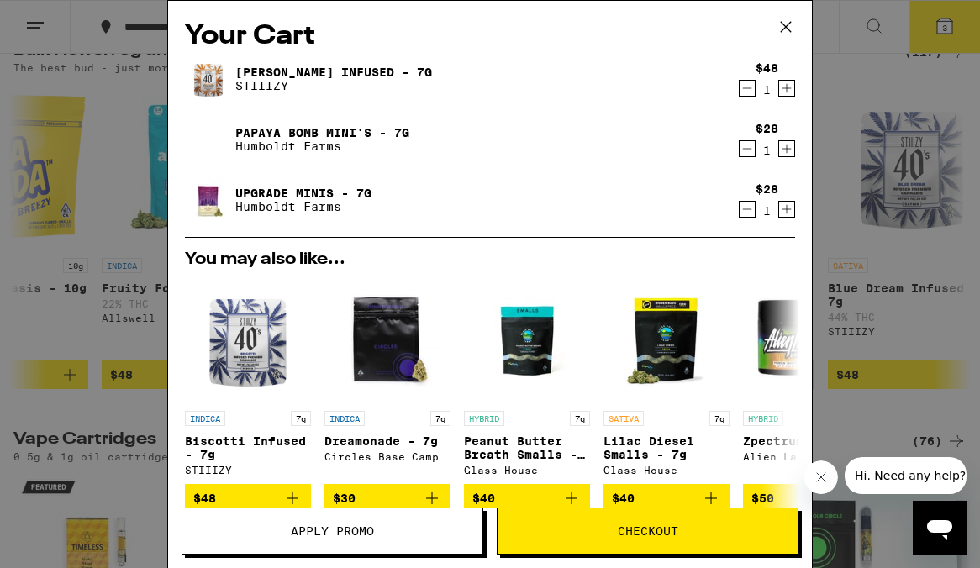
click at [264, 190] on link "Upgrade Minis - 7g" at bounding box center [303, 193] width 136 height 13
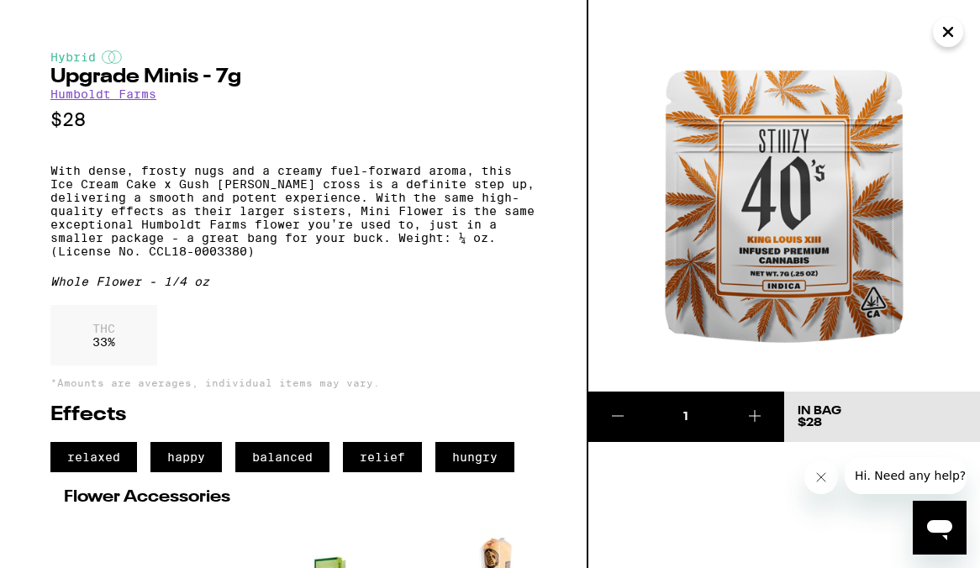
scroll to position [2144, 0]
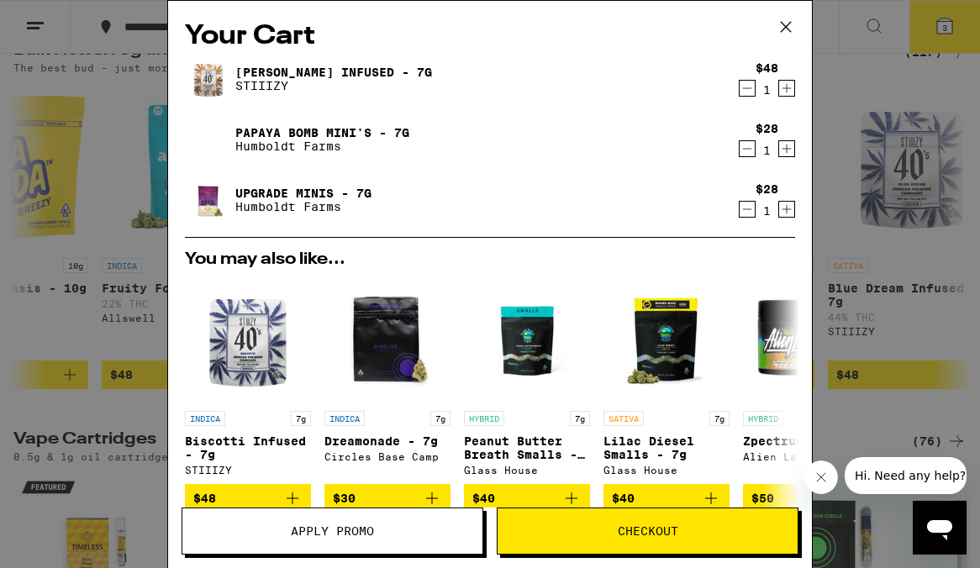
click at [288, 129] on link "Papaya Bomb Mini's - 7g" at bounding box center [322, 132] width 174 height 13
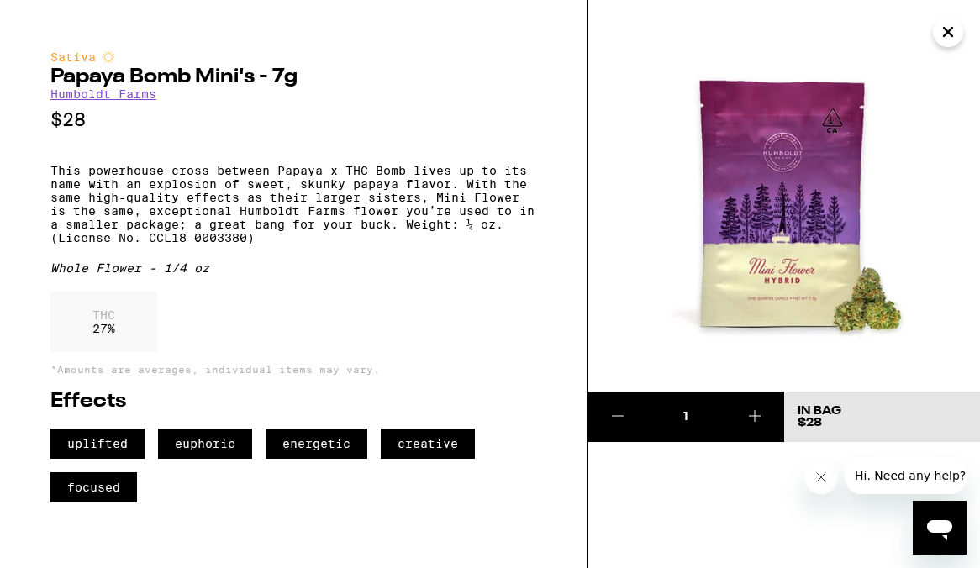
scroll to position [2144, 0]
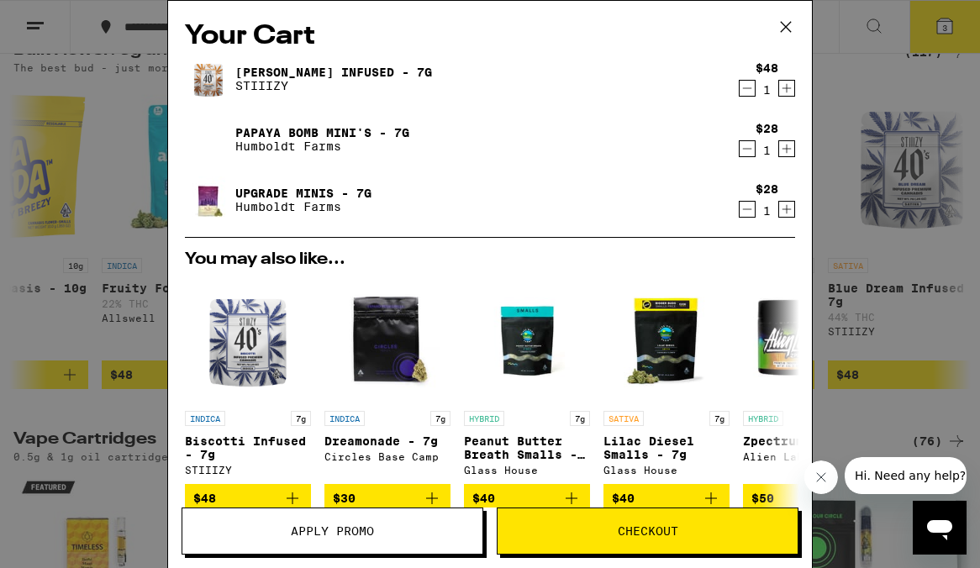
click at [345, 71] on link "[PERSON_NAME] Infused - 7g" at bounding box center [333, 72] width 197 height 13
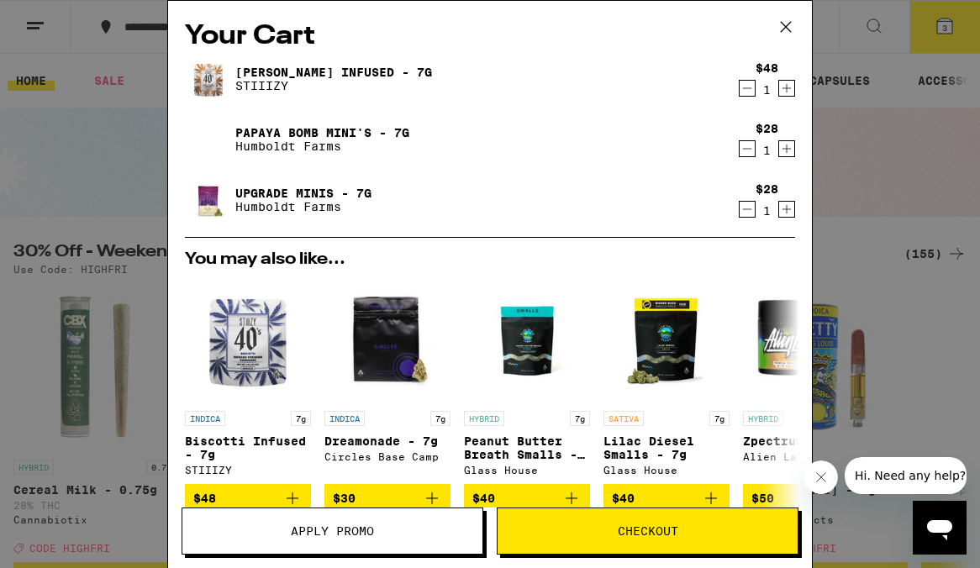
scroll to position [2144, 0]
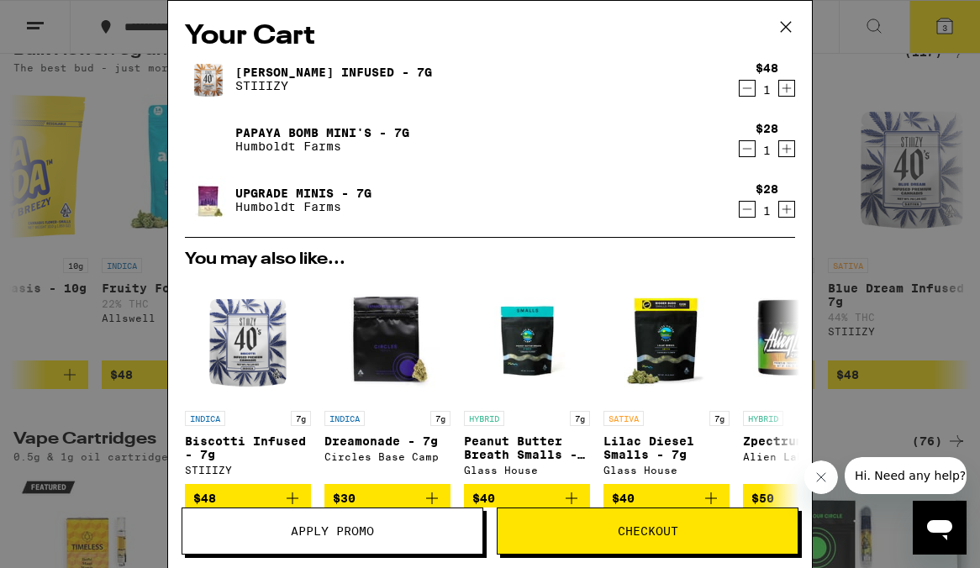
click at [618, 525] on span "Checkout" at bounding box center [648, 531] width 61 height 12
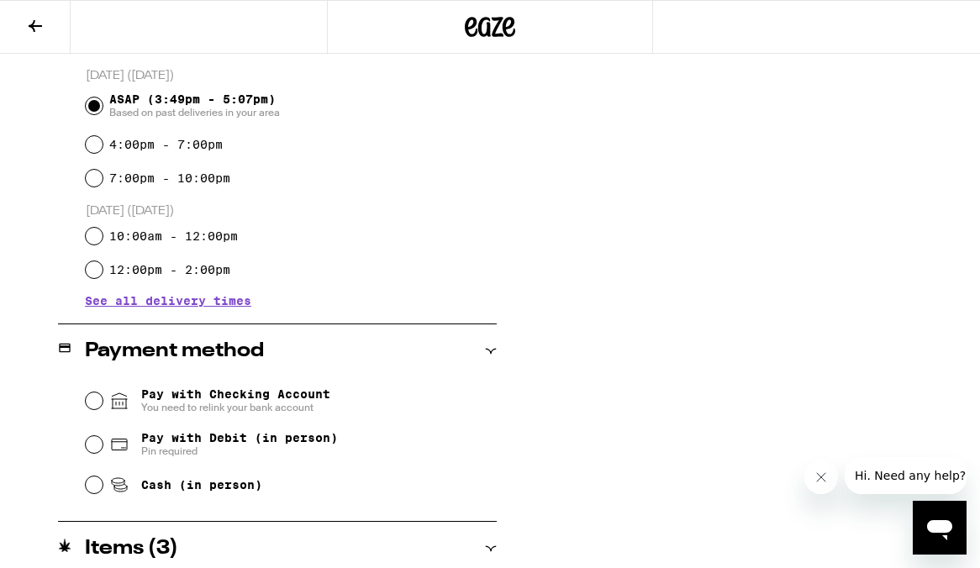
scroll to position [452, 0]
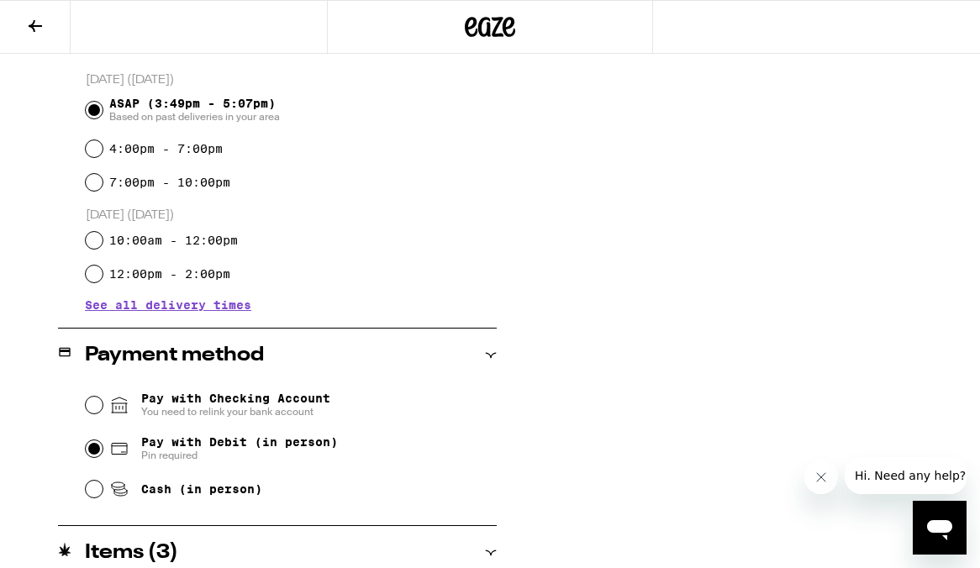
click at [95, 449] on input "Pay with Debit (in person) Pin required" at bounding box center [94, 448] width 17 height 17
radio input "true"
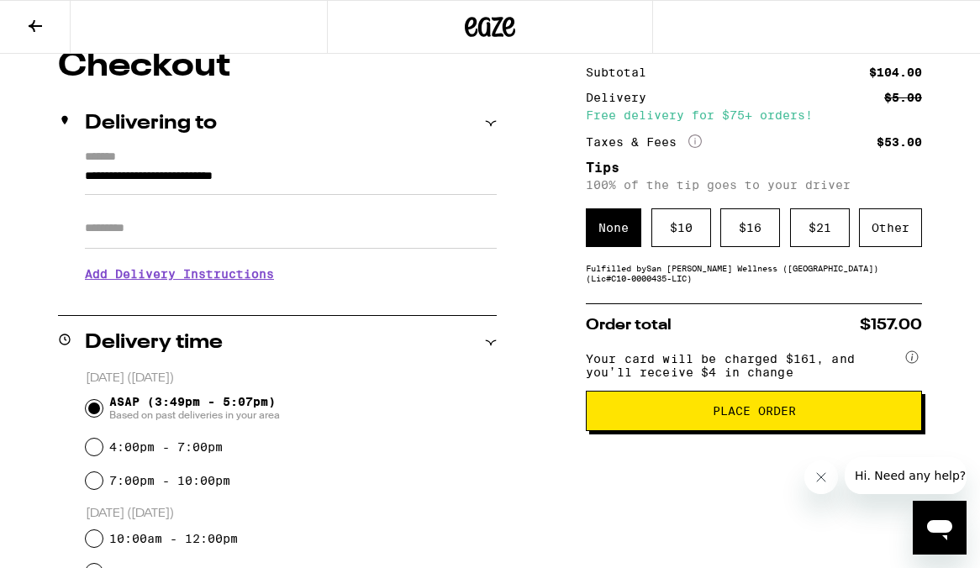
scroll to position [150, 0]
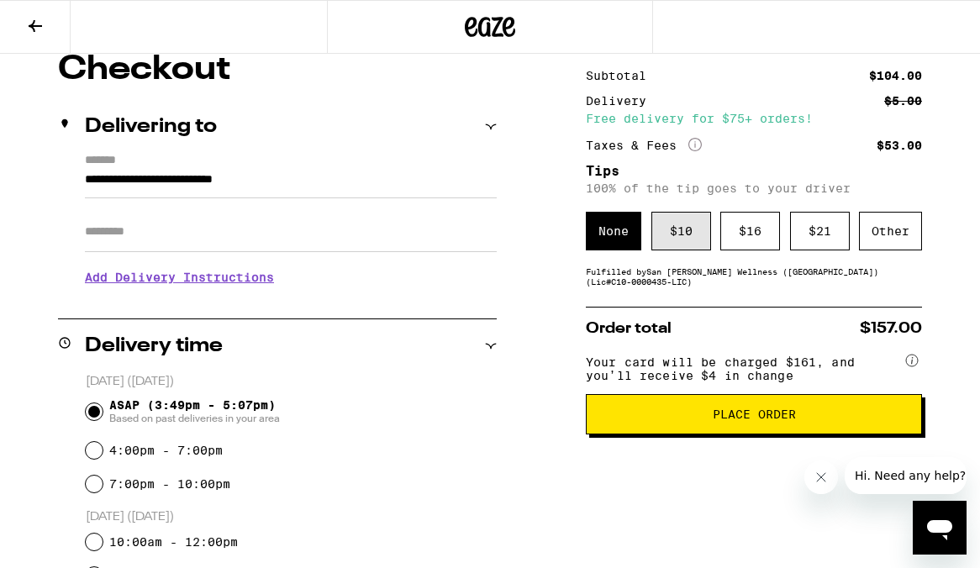
click at [699, 250] on div "$ 10" at bounding box center [681, 231] width 60 height 39
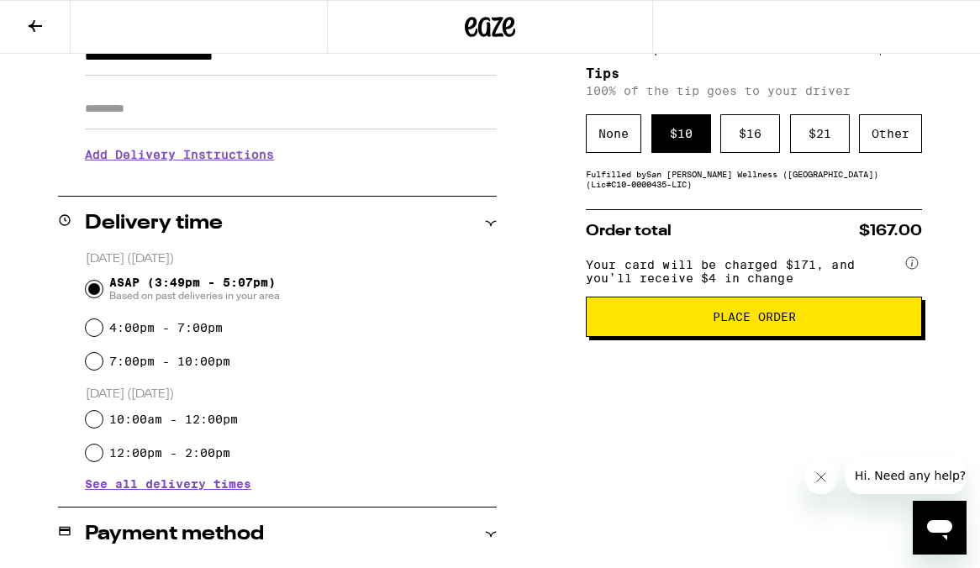
scroll to position [272, 0]
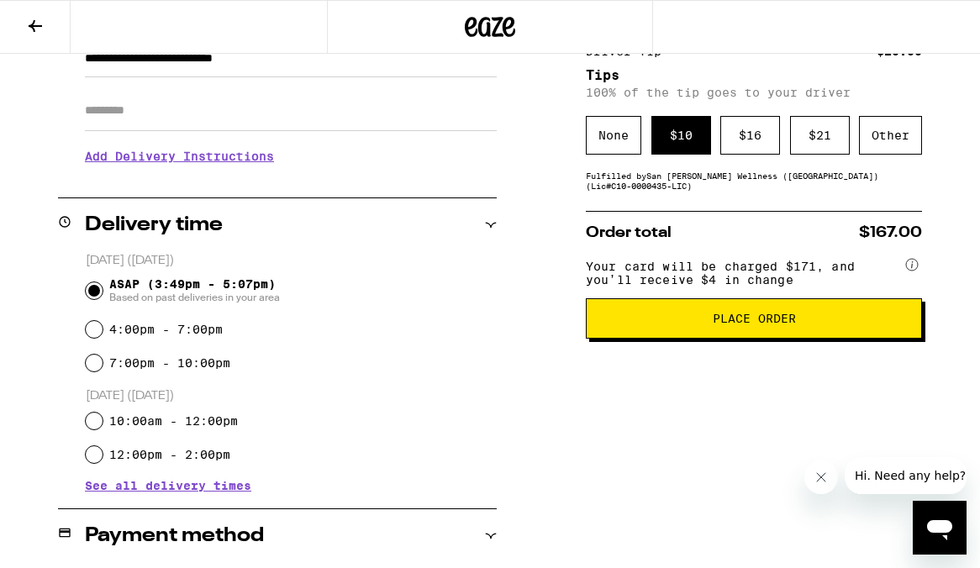
click at [709, 324] on span "Place Order" at bounding box center [754, 319] width 308 height 12
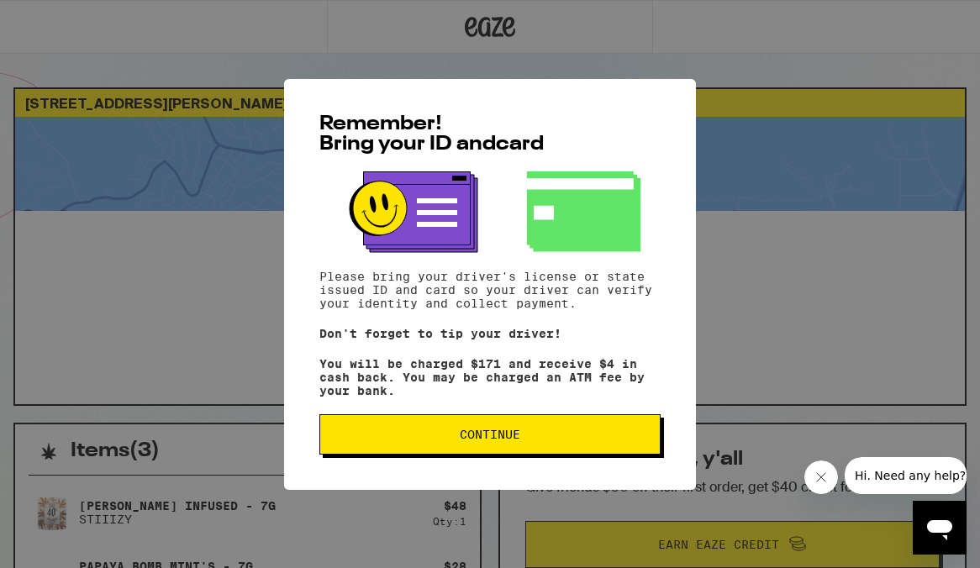
click at [593, 447] on button "Continue" at bounding box center [489, 434] width 341 height 40
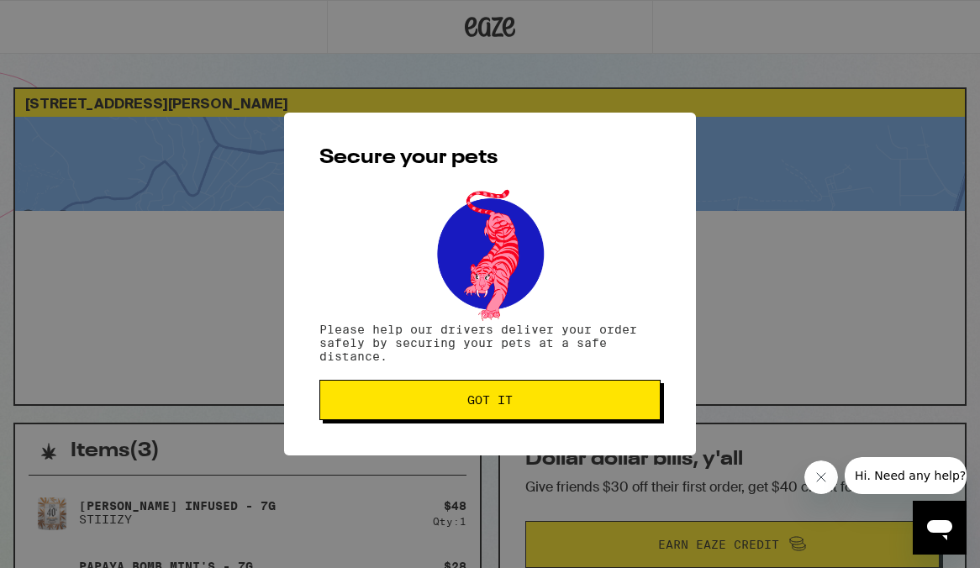
click at [579, 396] on button "Got it" at bounding box center [489, 400] width 341 height 40
